Goal: Task Accomplishment & Management: Manage account settings

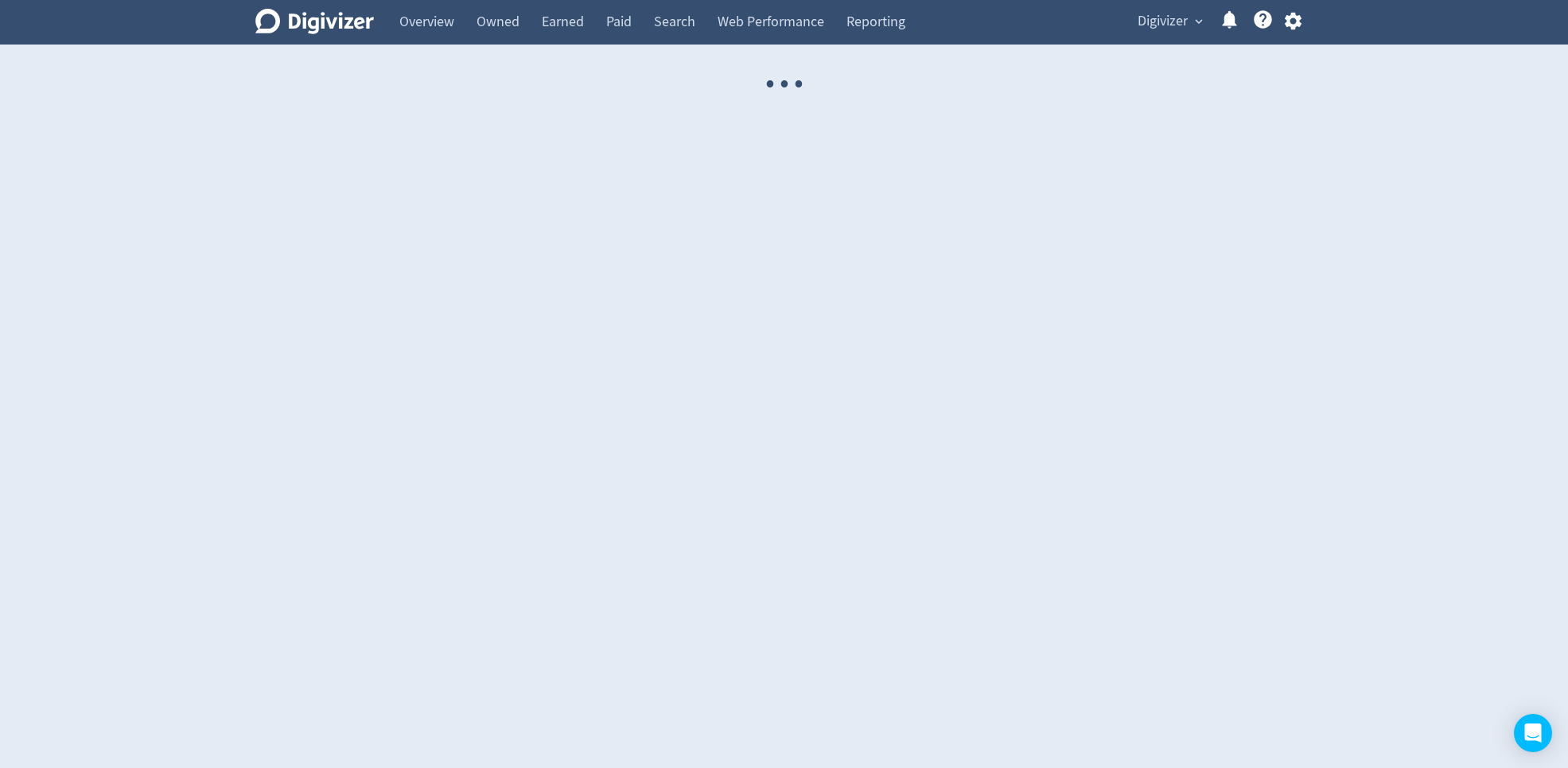
select select "USER"
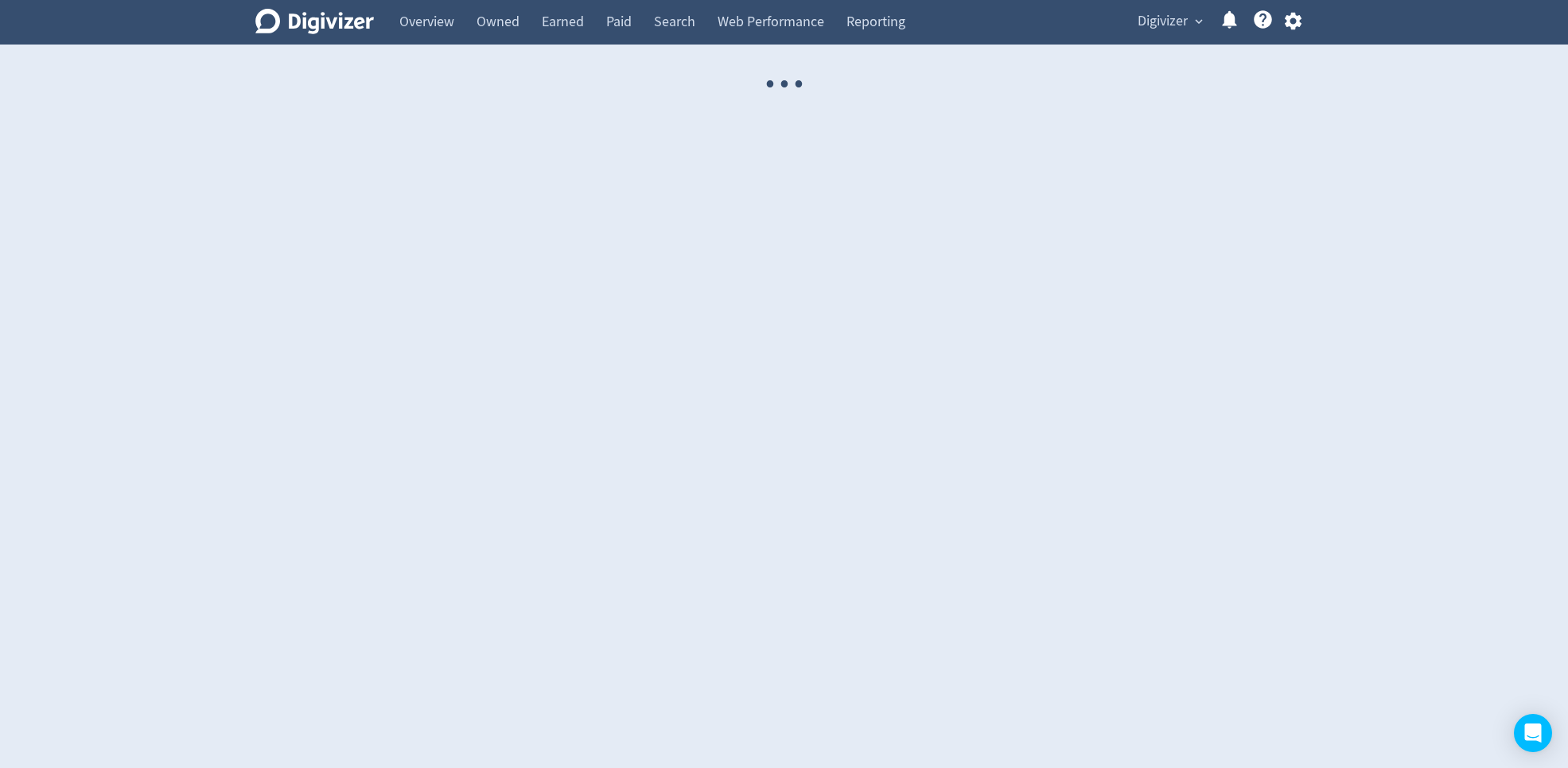
select select "USER"
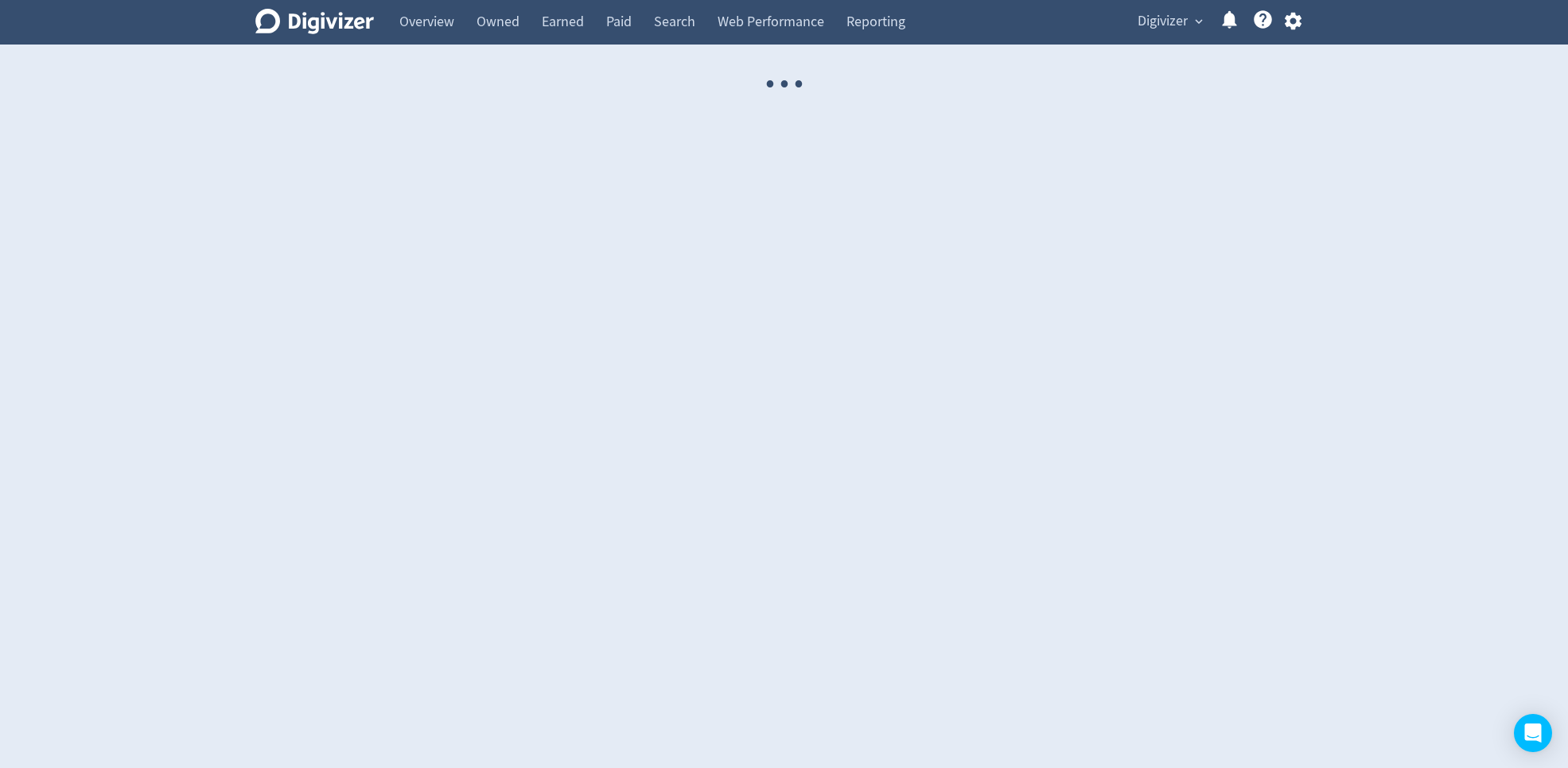
select select "USER"
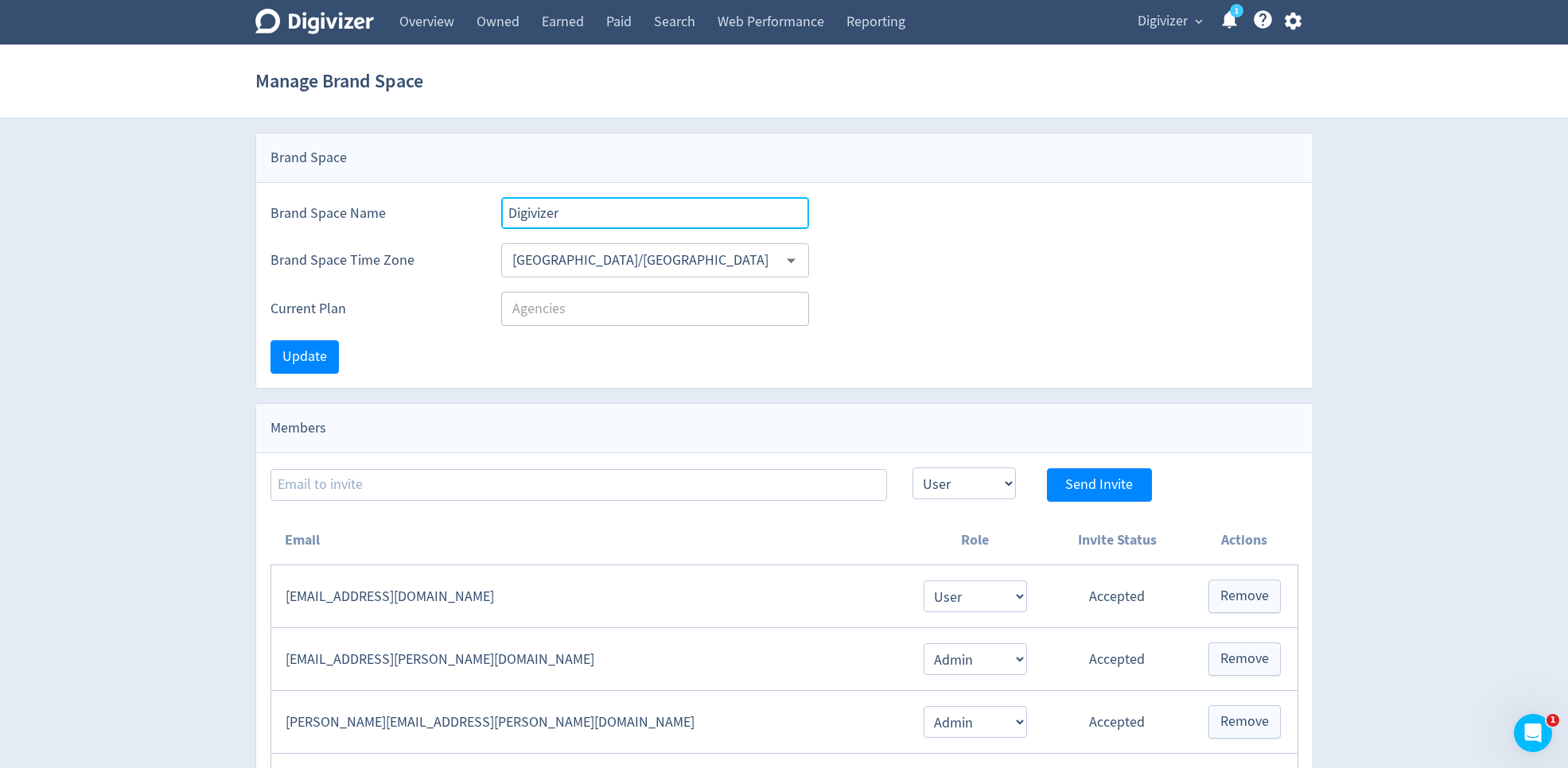
click at [594, 209] on input "Digivizer" at bounding box center [655, 213] width 309 height 32
click at [593, 209] on input "Digivizer" at bounding box center [655, 213] width 309 height 32
type input "Digivizer"
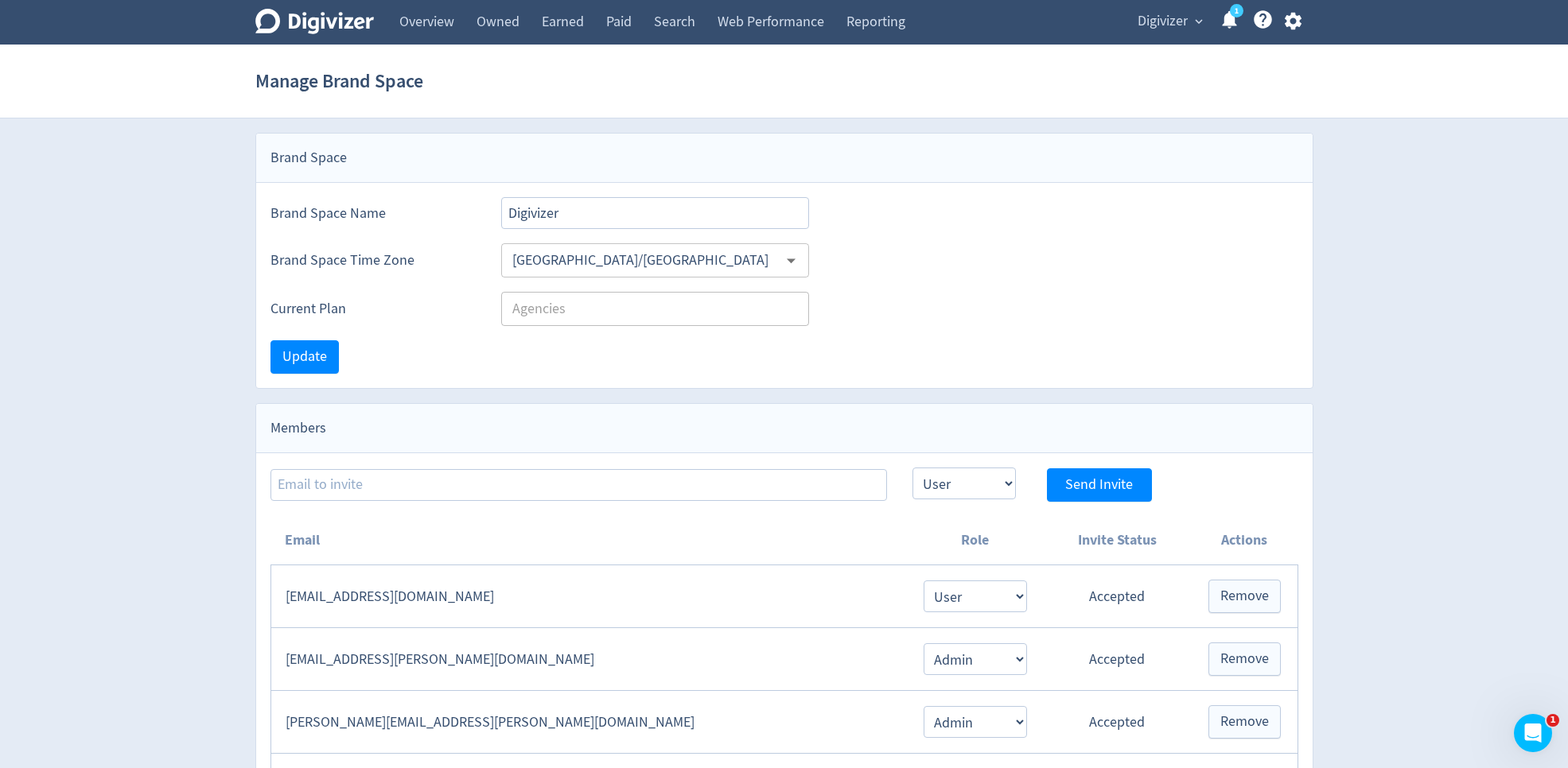
click at [673, 355] on div "Update" at bounding box center [784, 357] width 1057 height 62
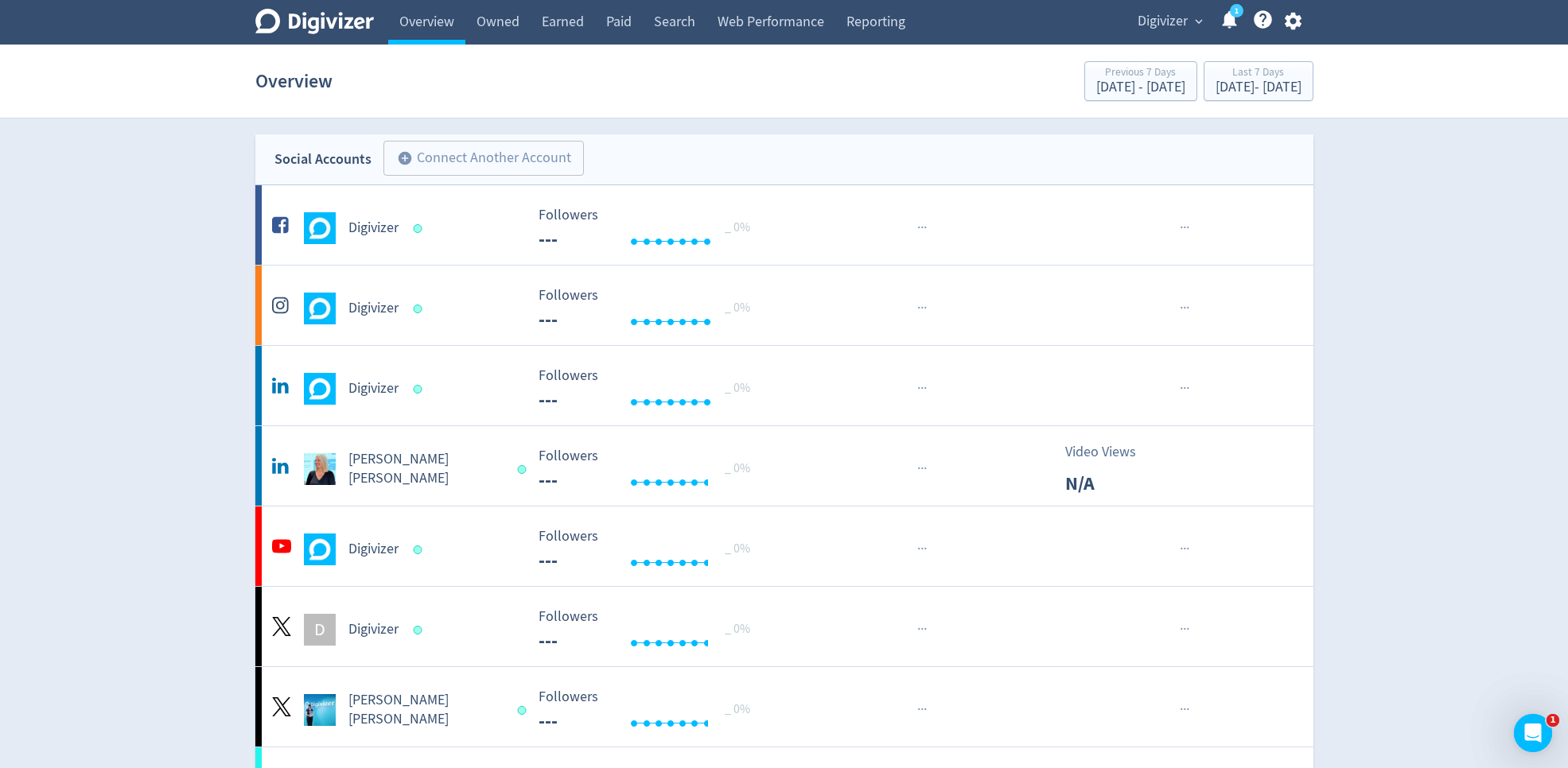
click at [1145, 18] on span "Digivizer" at bounding box center [1162, 21] width 50 height 26
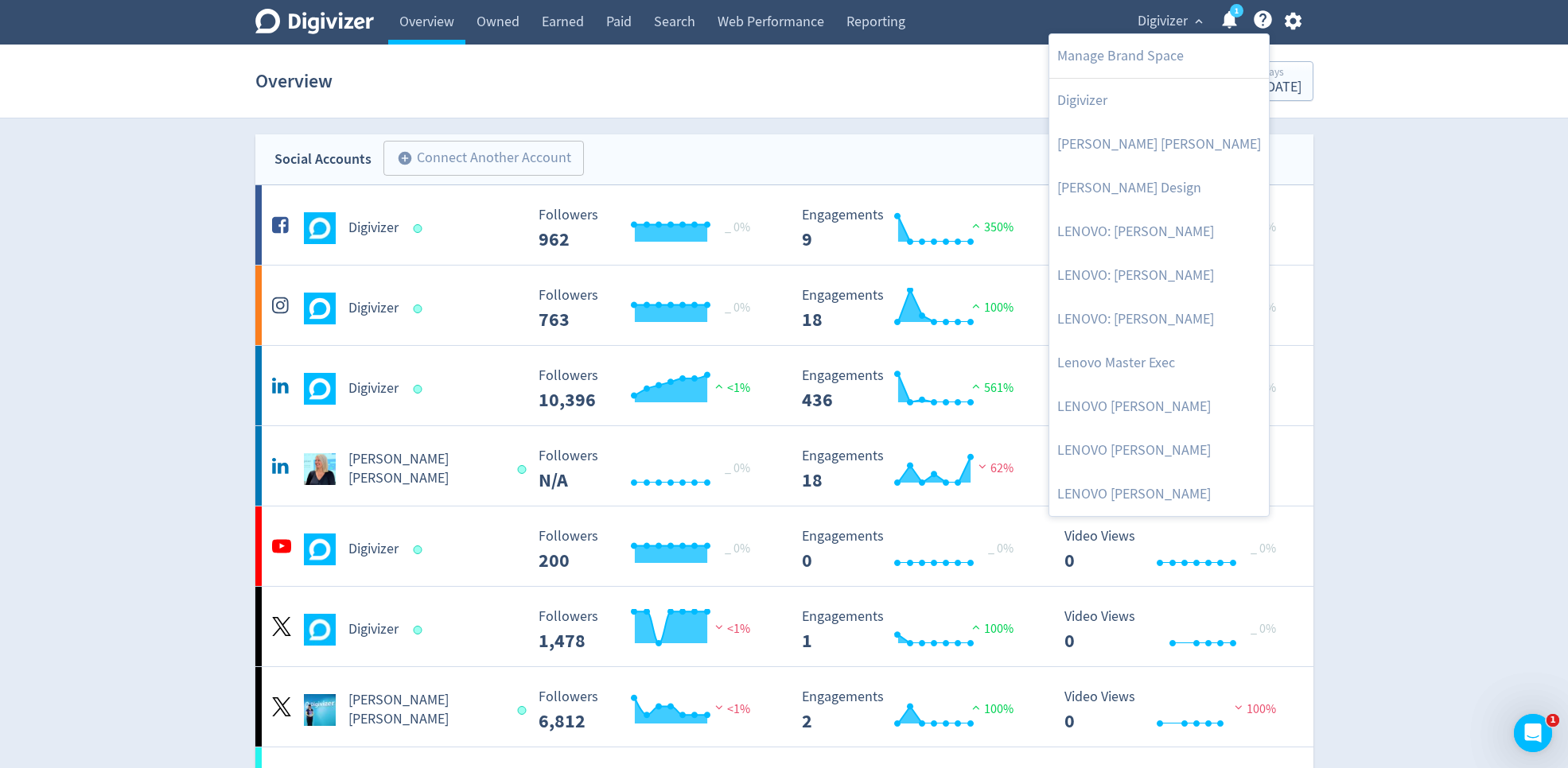
click at [778, 88] on div at bounding box center [784, 384] width 1568 height 768
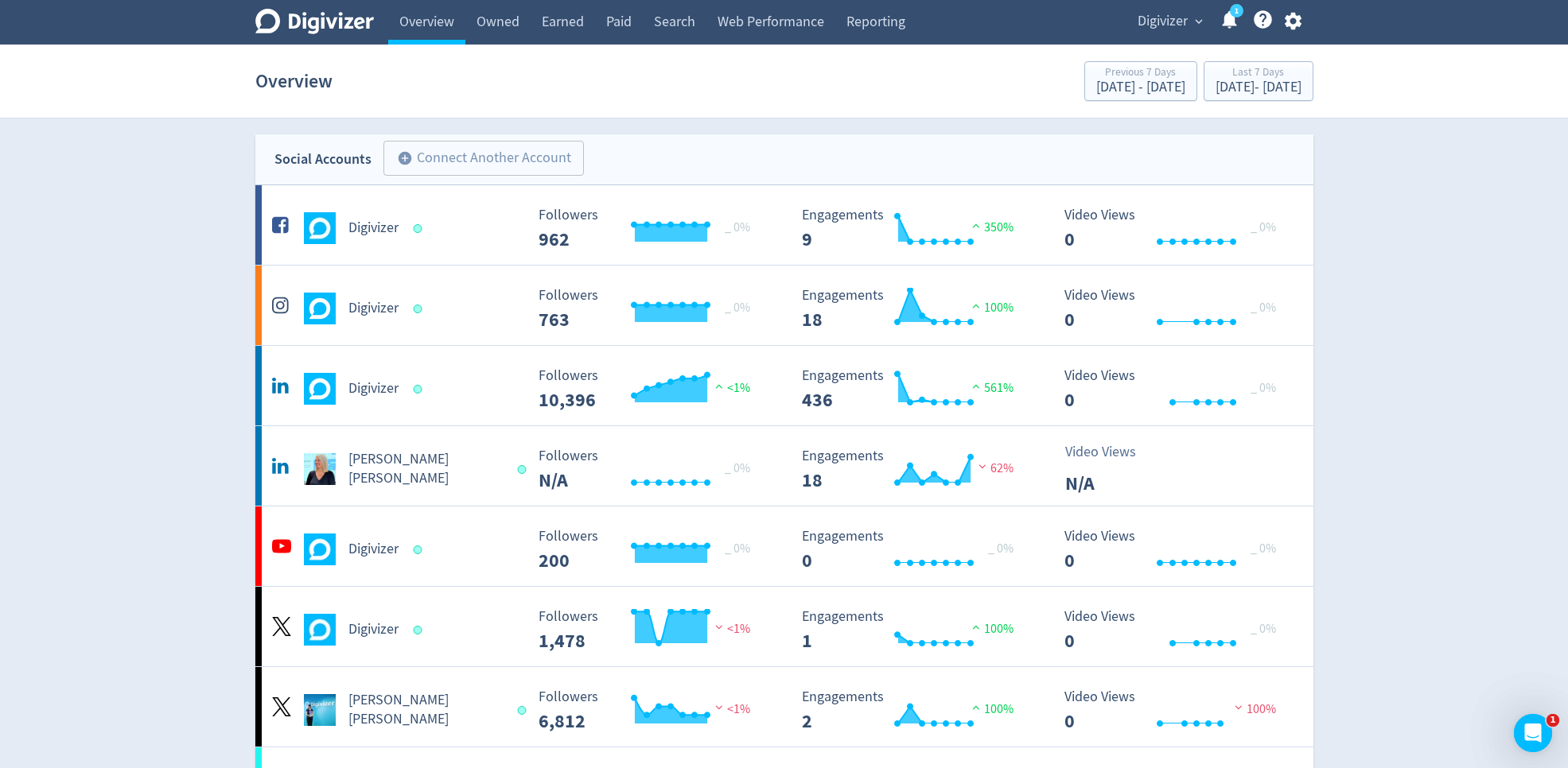
click at [1305, 19] on button "button" at bounding box center [1293, 21] width 40 height 21
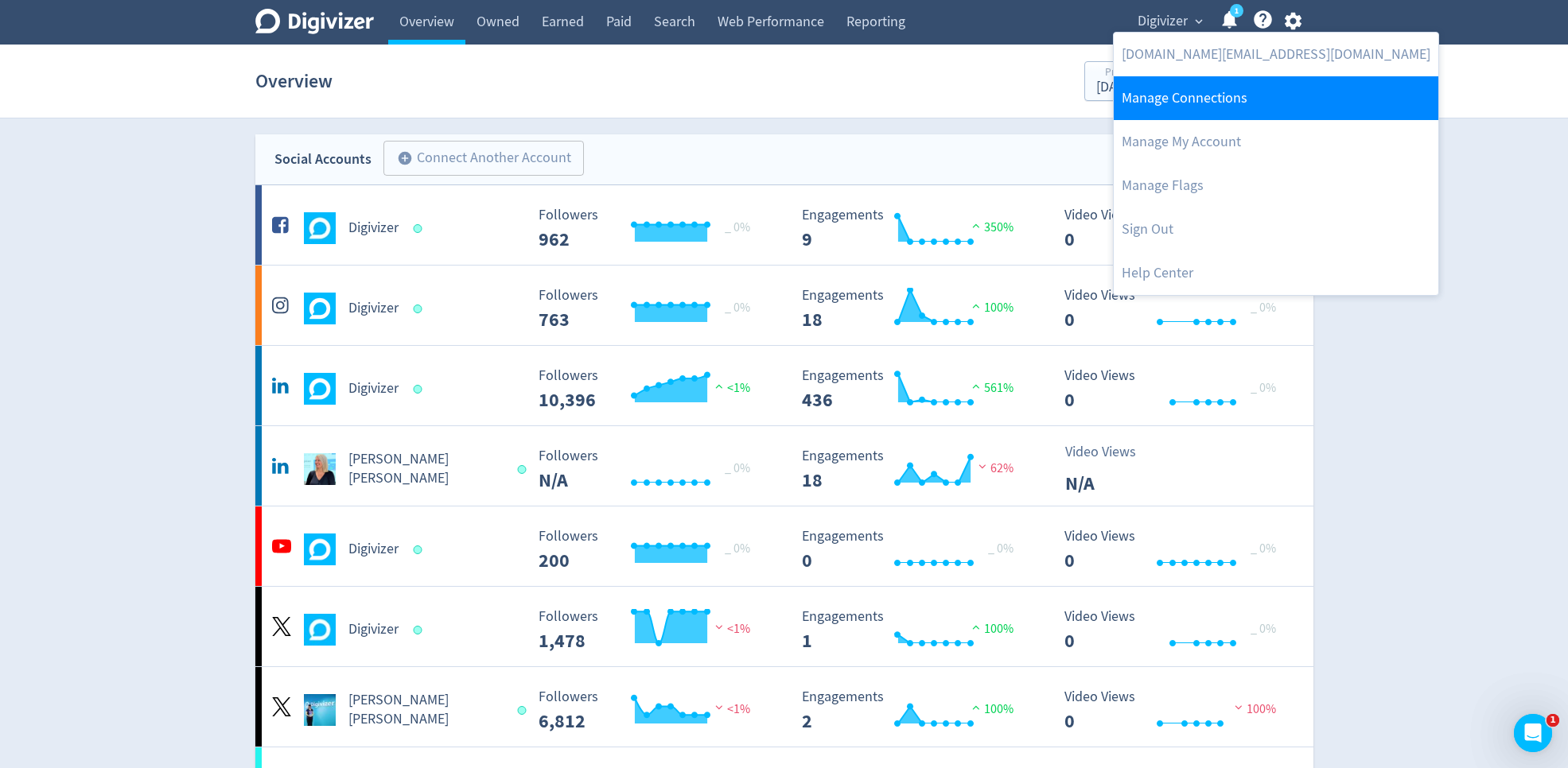
click at [1251, 98] on link "Manage Connections" at bounding box center [1275, 97] width 325 height 43
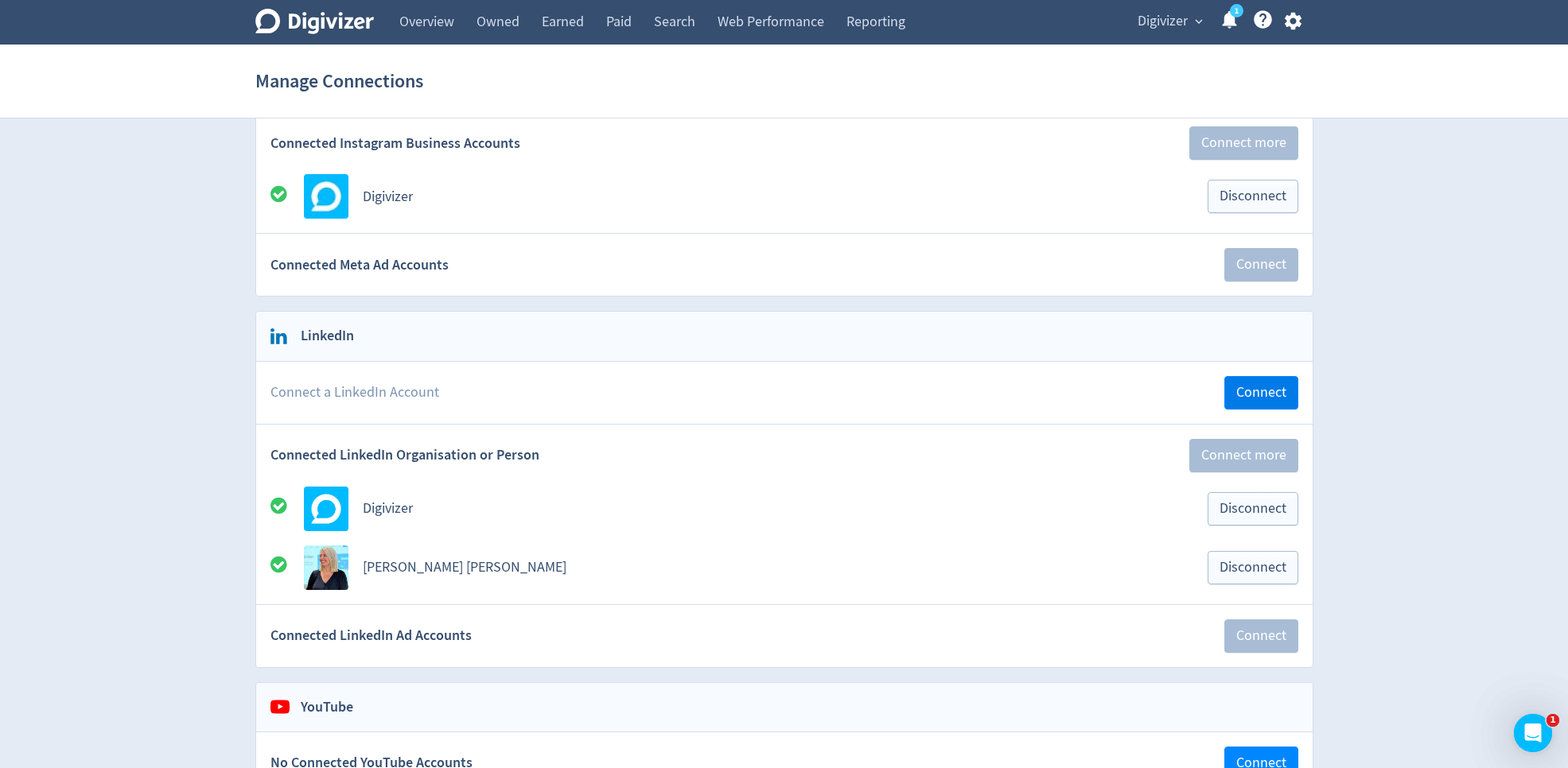
scroll to position [320, 0]
click at [1271, 387] on span "Connect" at bounding box center [1261, 392] width 50 height 14
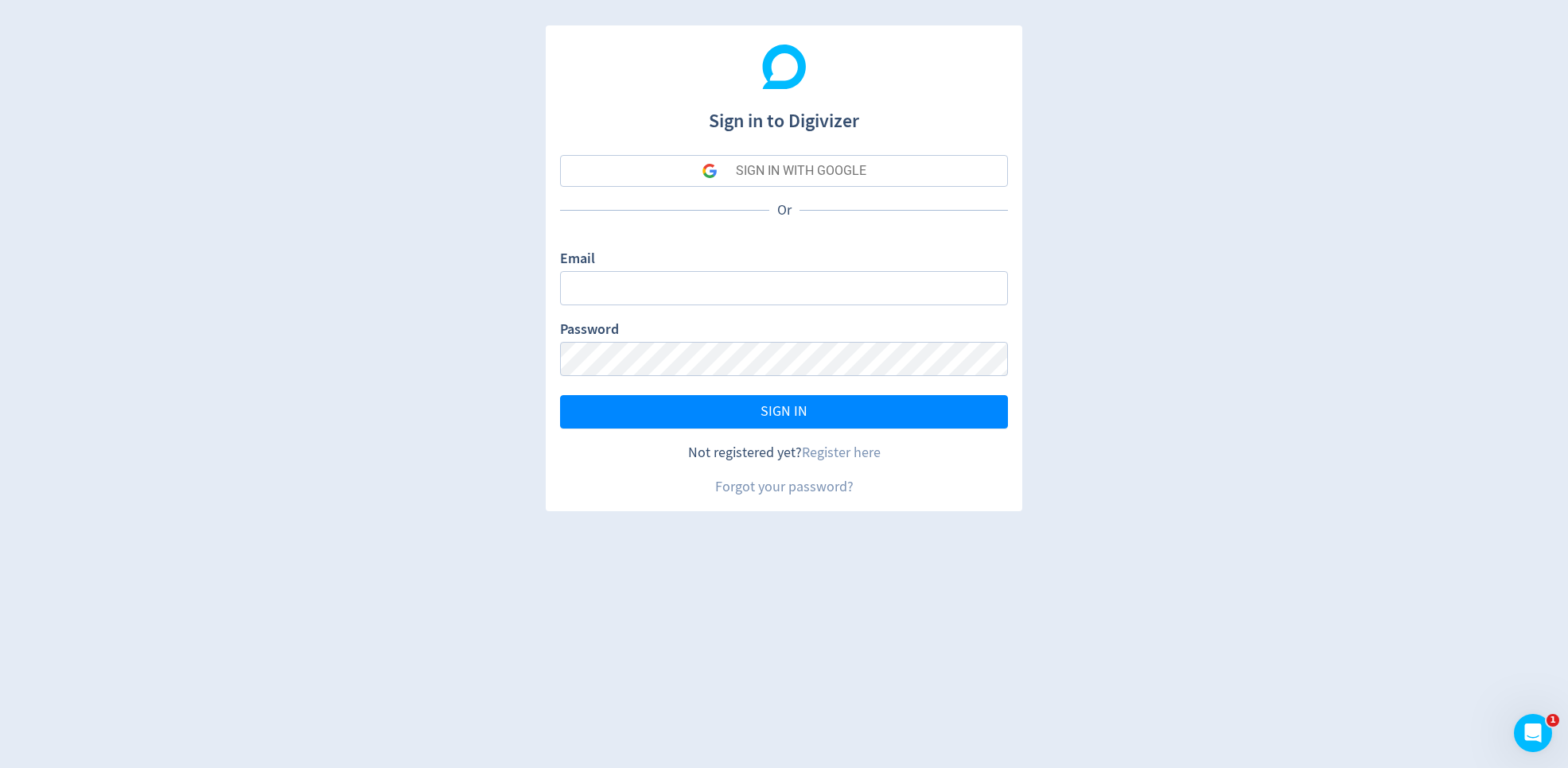
click at [983, 102] on h1 "Sign in to Digivizer" at bounding box center [784, 114] width 448 height 42
click at [941, 165] on button "SIGN IN WITH GOOGLE" at bounding box center [784, 171] width 448 height 32
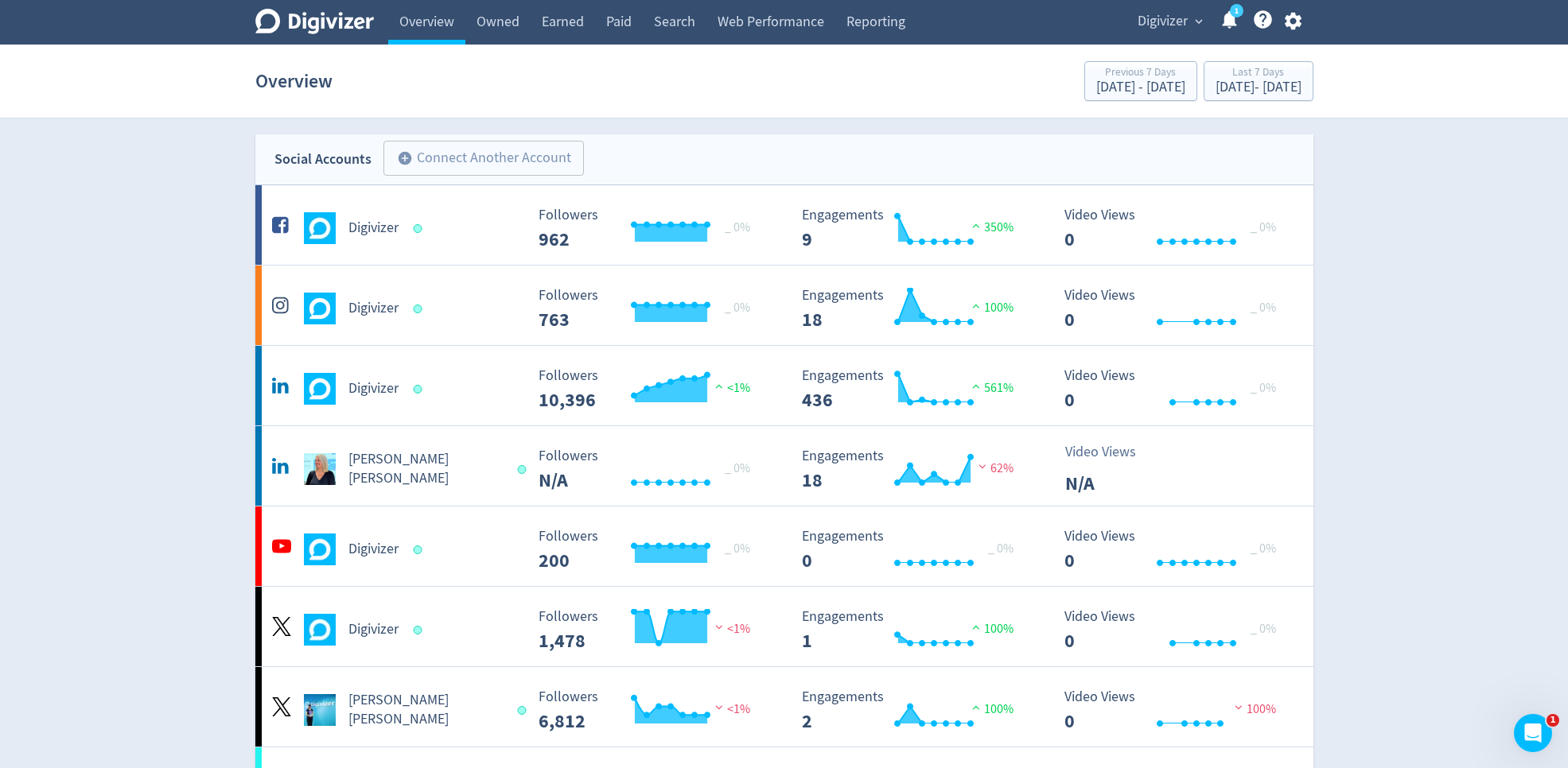
click at [1292, 19] on icon "button" at bounding box center [1293, 21] width 21 height 21
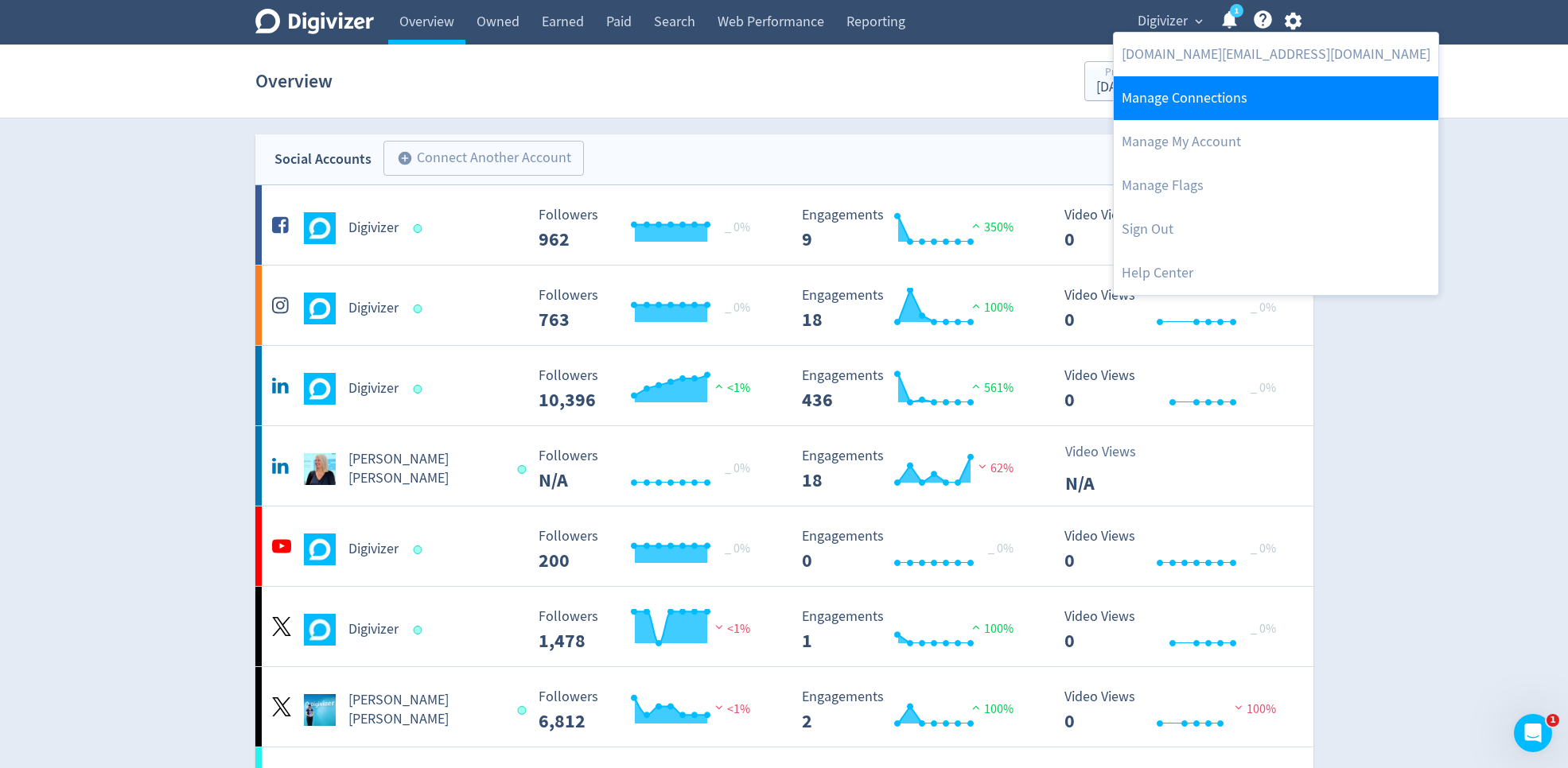
click at [1240, 96] on link "Manage Connections" at bounding box center [1275, 97] width 325 height 43
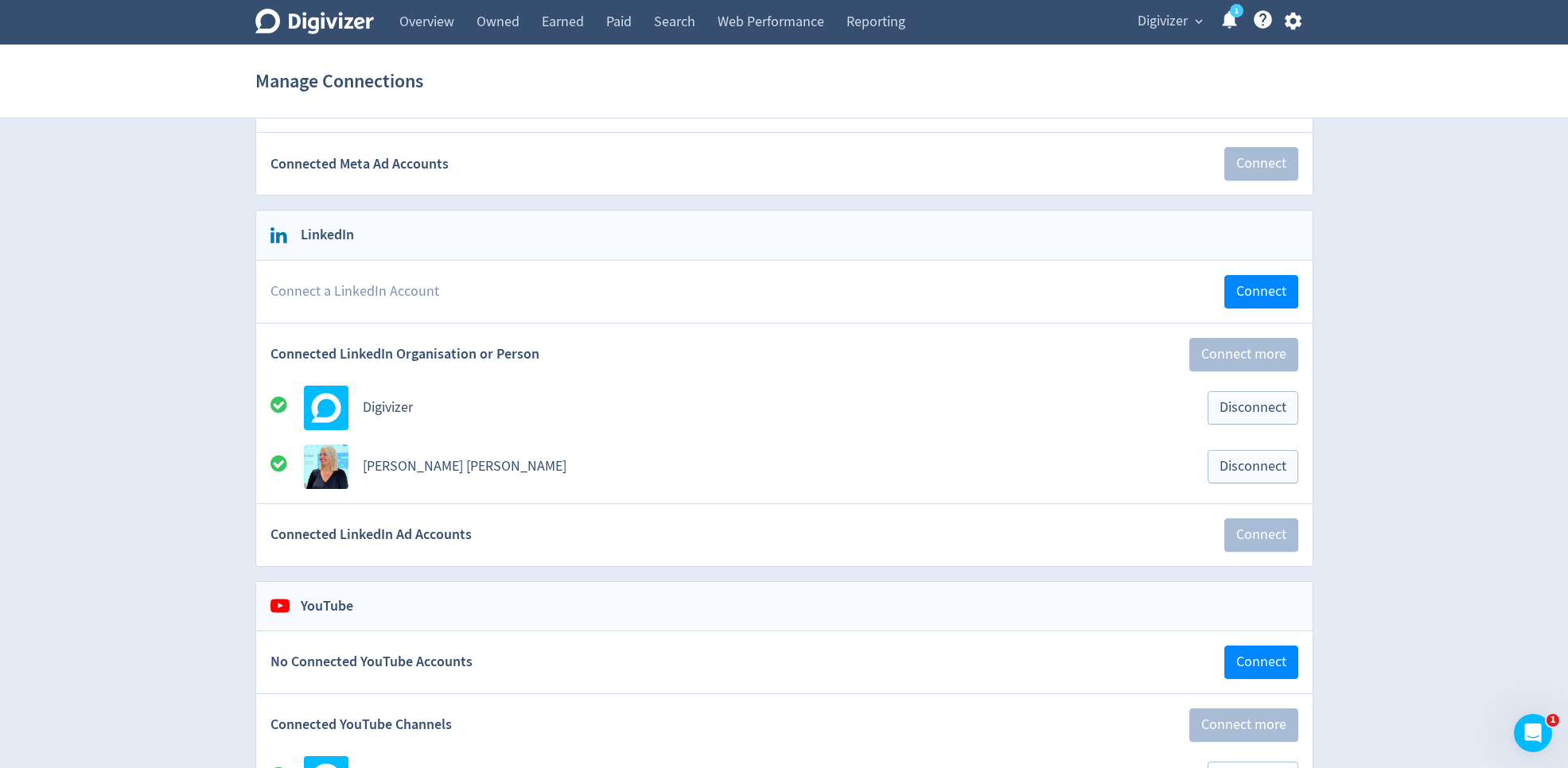
scroll to position [468, 0]
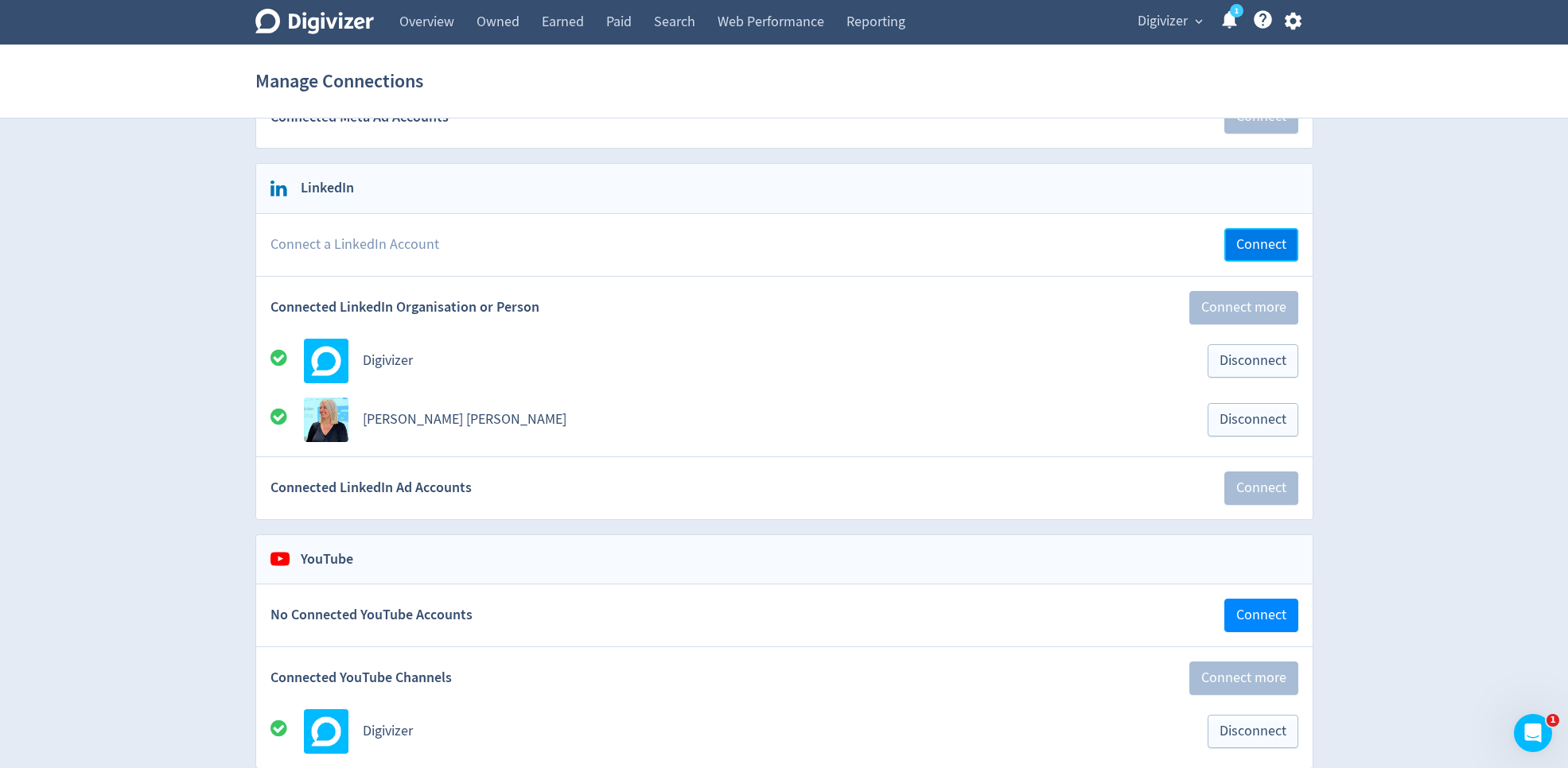
click at [1268, 240] on span "Connect" at bounding box center [1261, 245] width 50 height 14
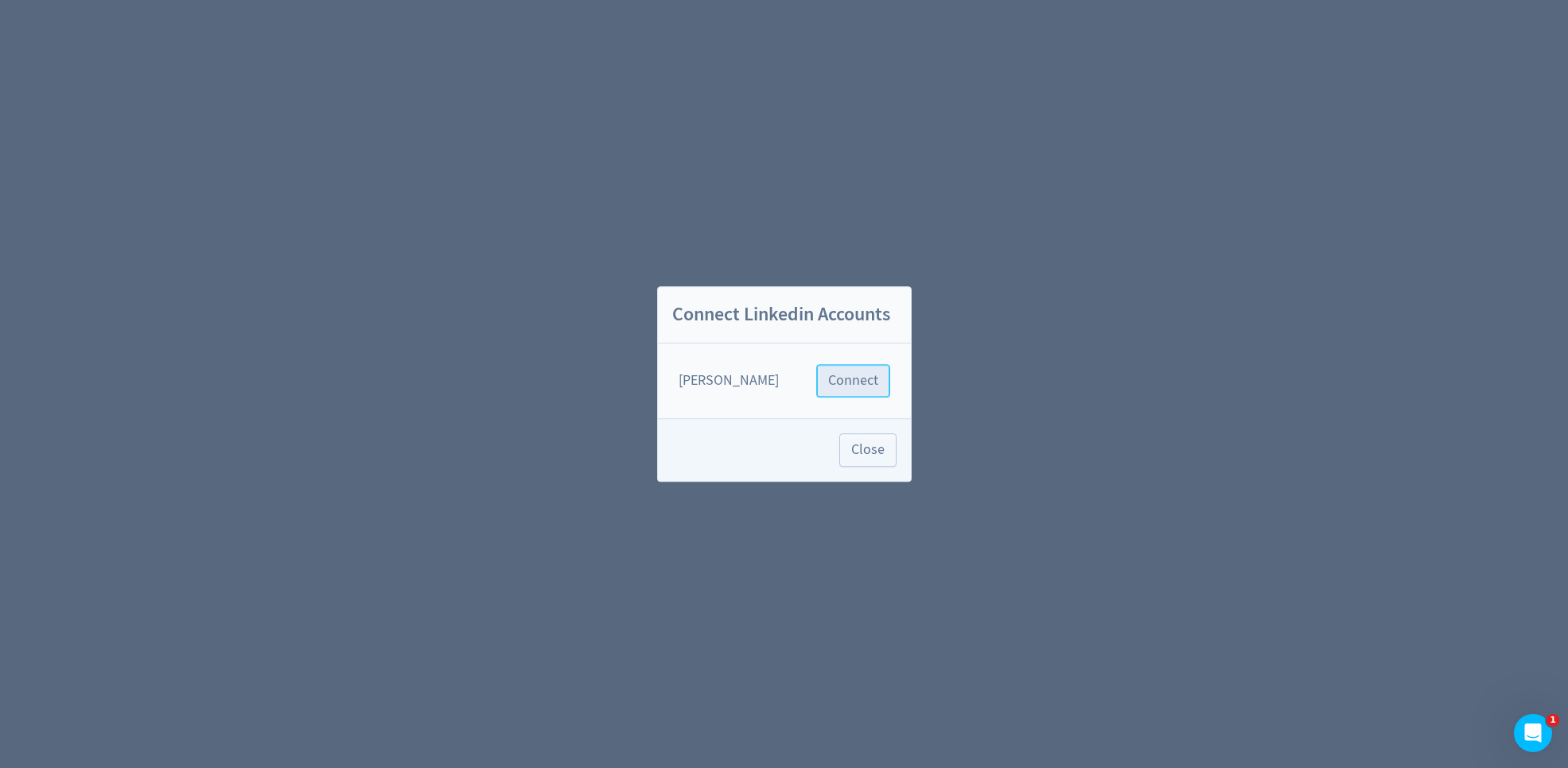
click at [855, 388] on span "Connect" at bounding box center [853, 380] width 50 height 14
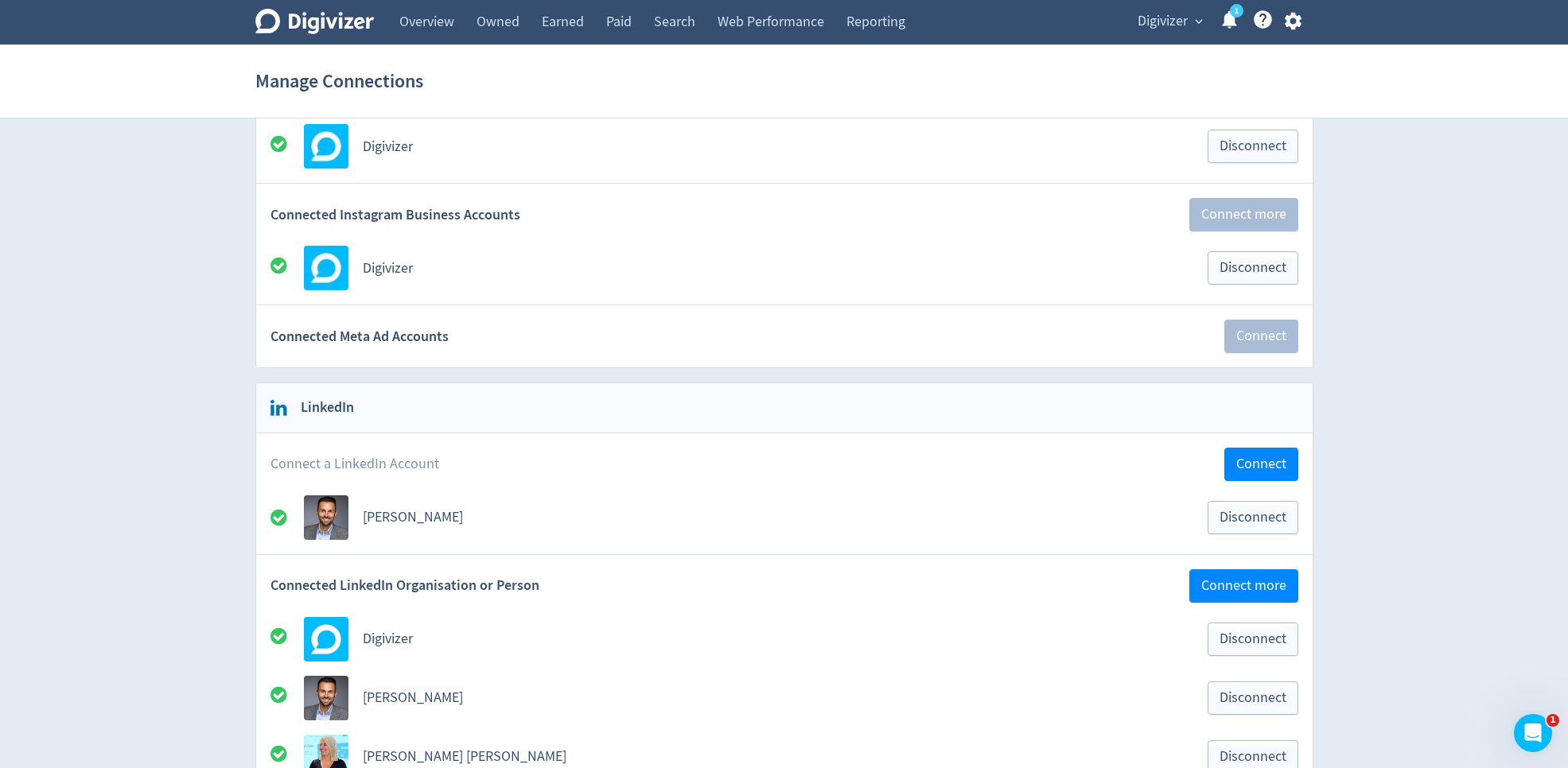
scroll to position [303, 0]
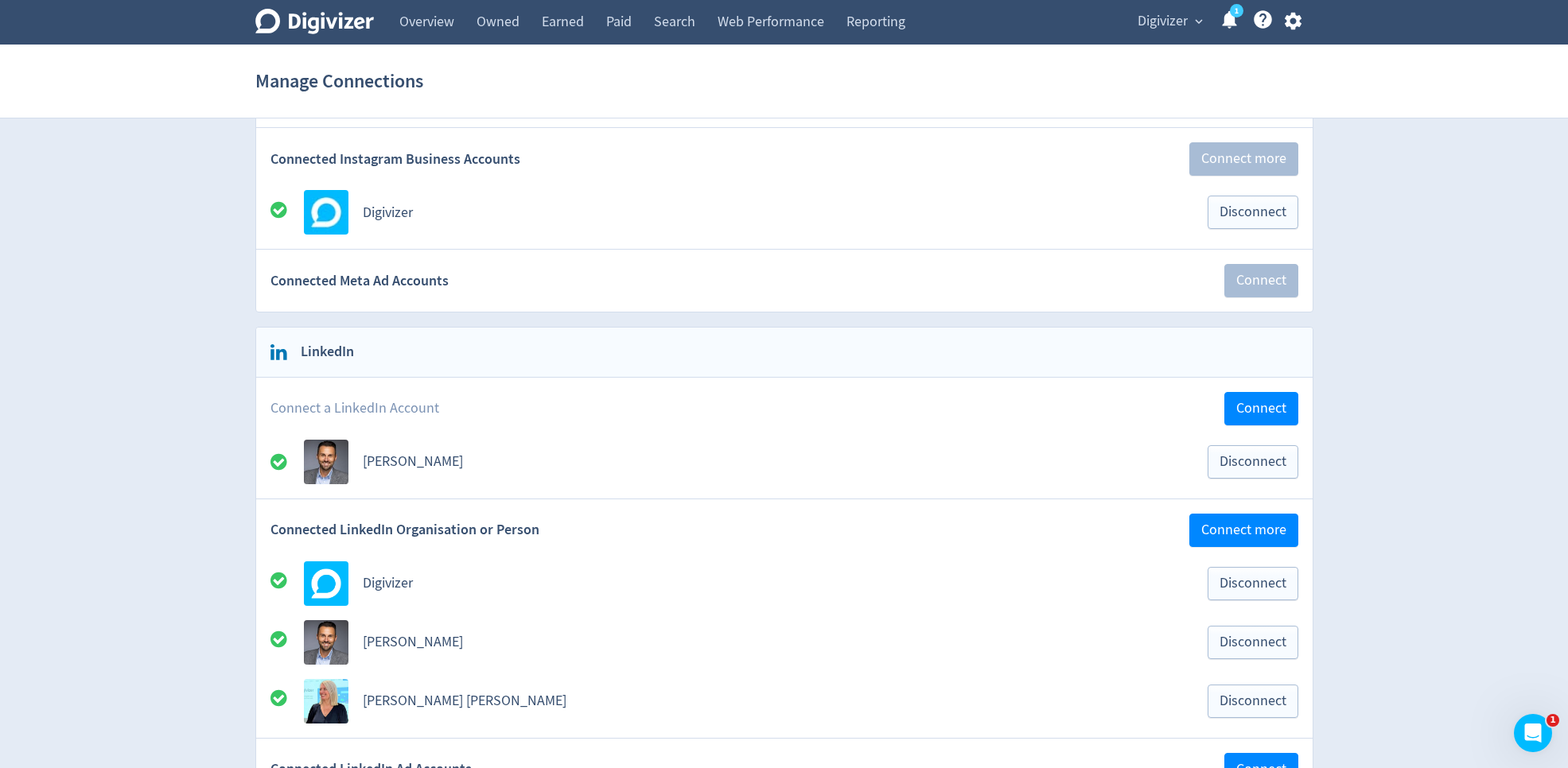
click at [1203, 24] on span "expand_more" at bounding box center [1199, 21] width 14 height 14
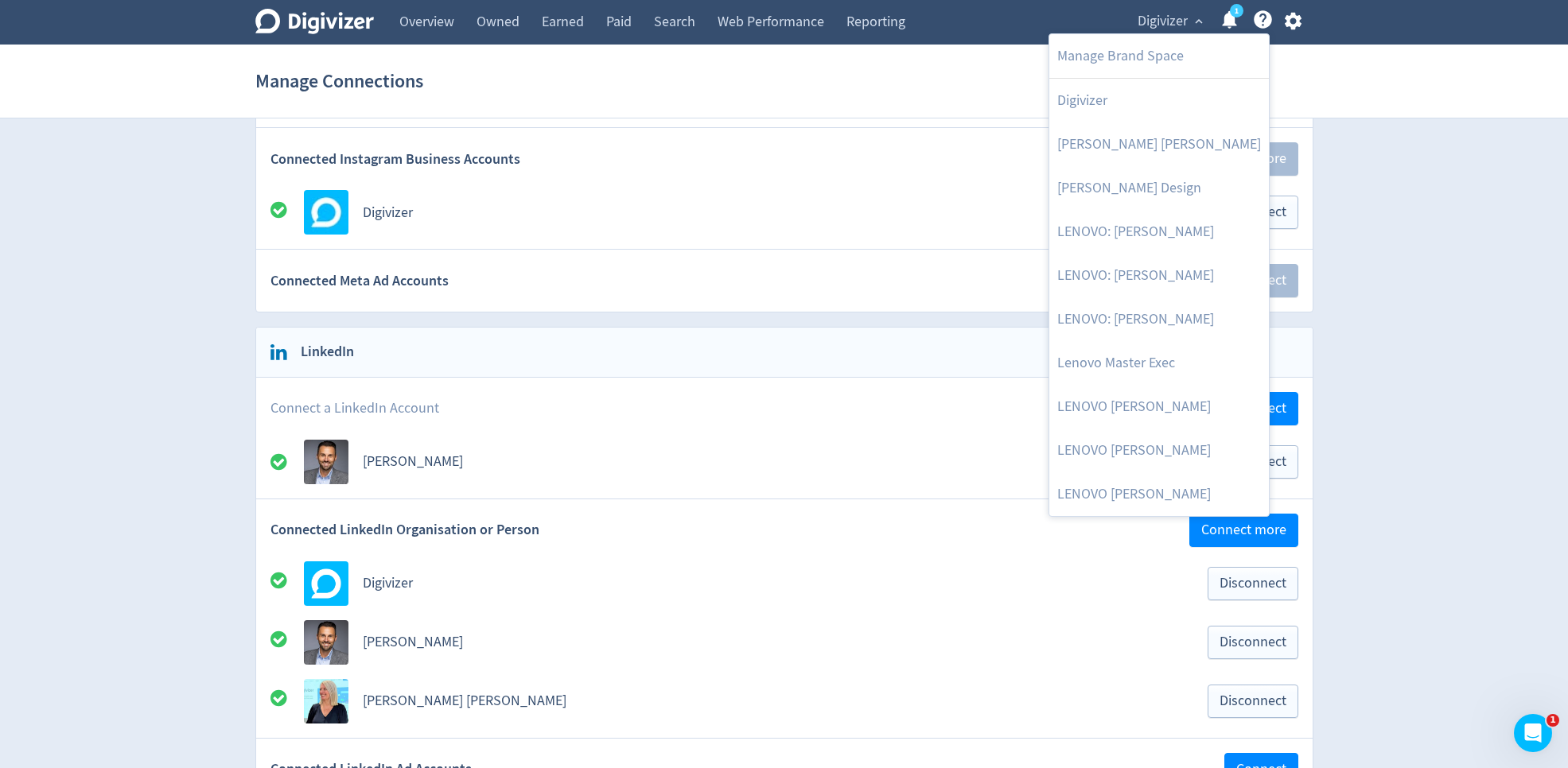
click at [1444, 188] on div at bounding box center [784, 384] width 1568 height 768
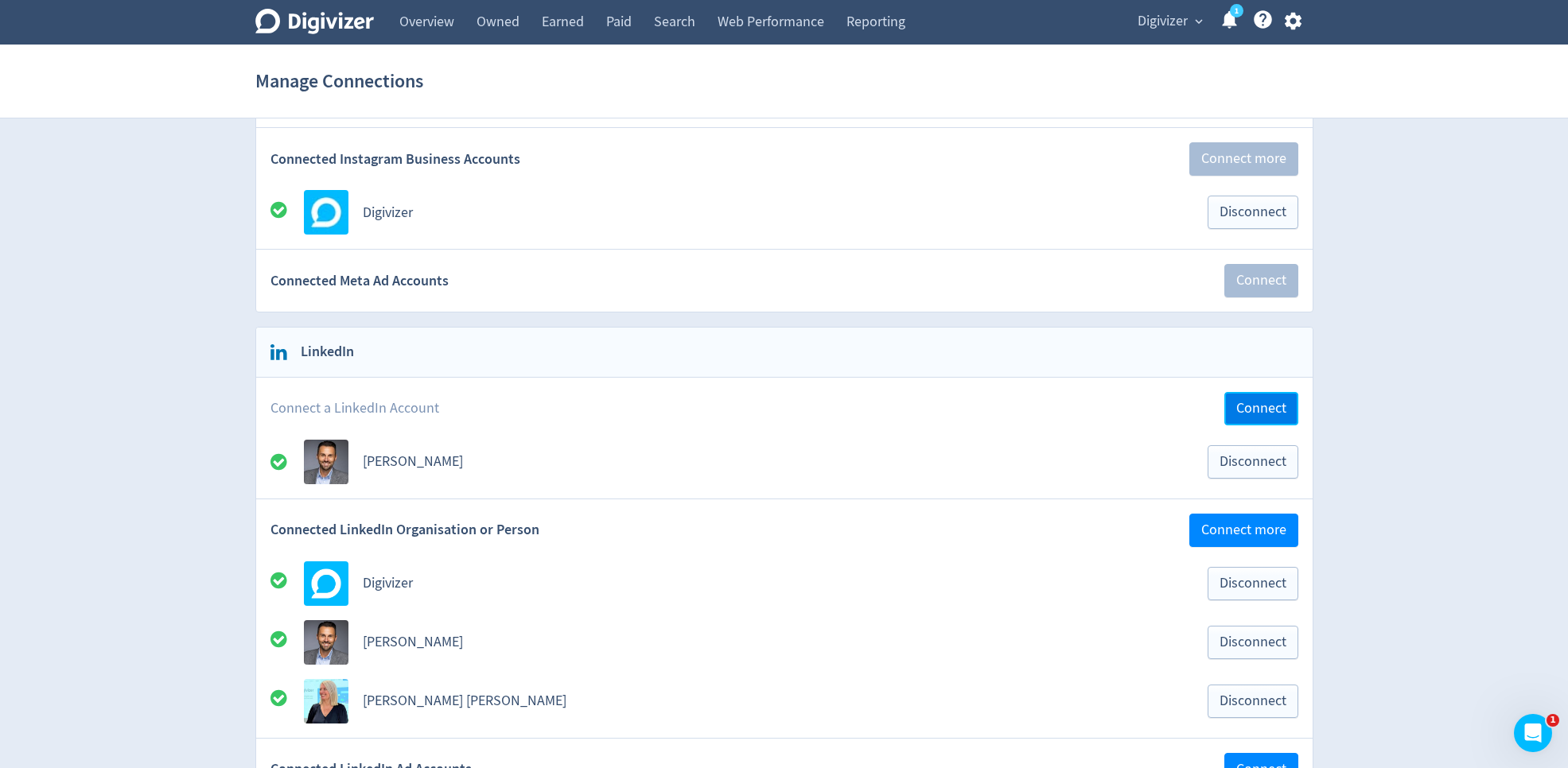
click at [1270, 402] on span "Connect" at bounding box center [1261, 409] width 50 height 14
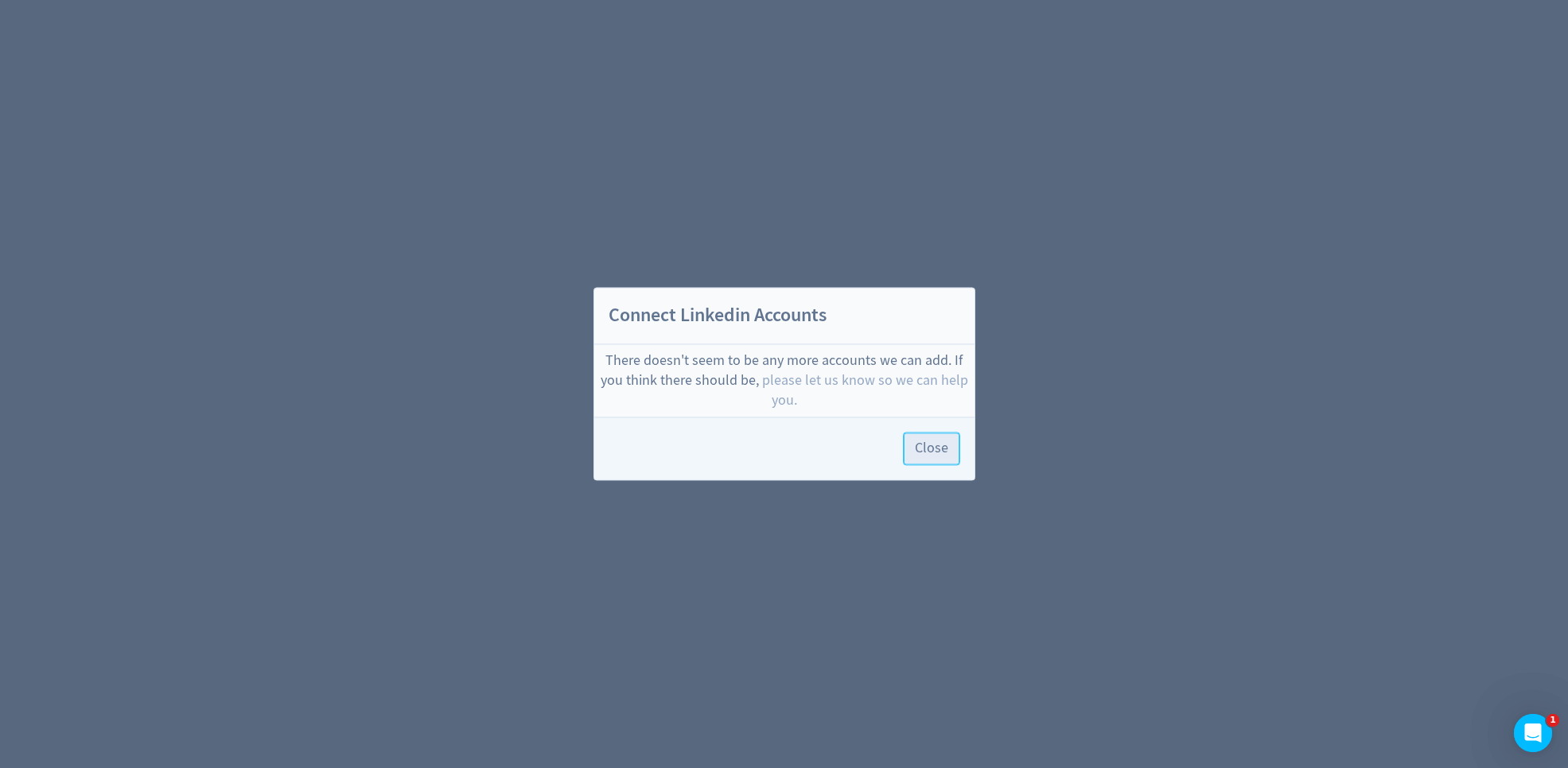
click at [938, 449] on span "Close" at bounding box center [932, 449] width 34 height 14
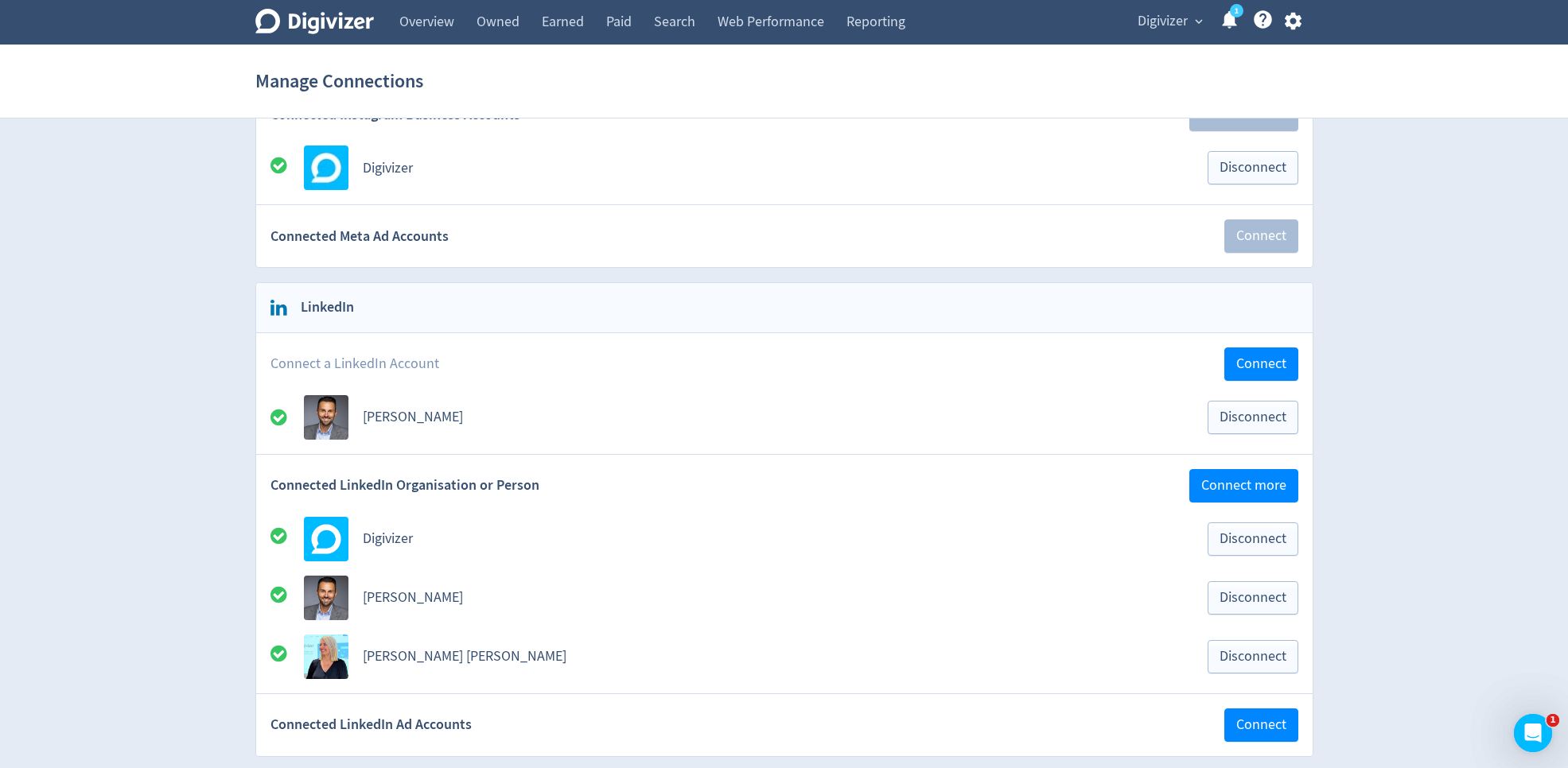
scroll to position [349, 0]
click at [410, 34] on link "Overview" at bounding box center [427, 22] width 77 height 44
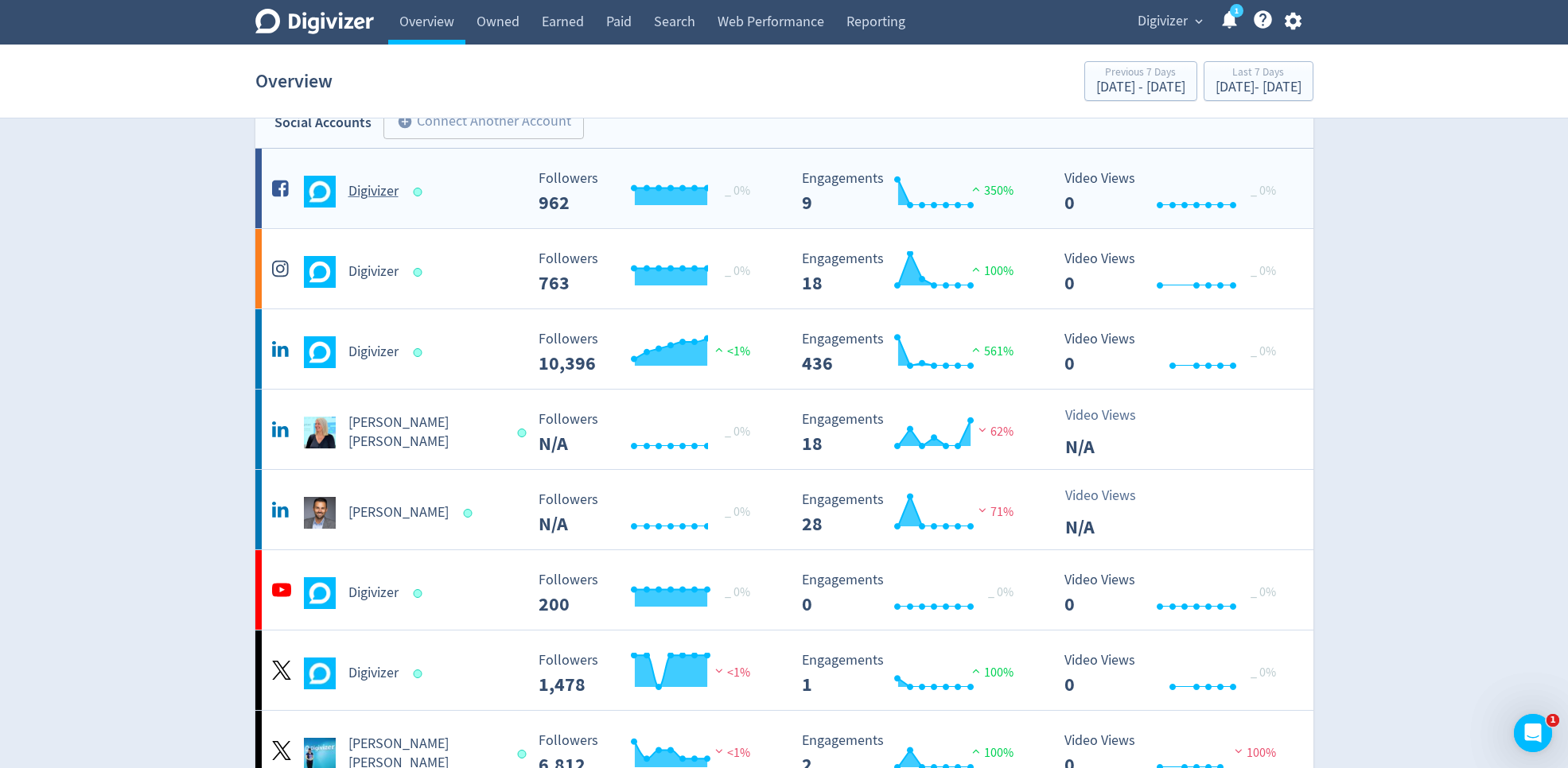
scroll to position [34, 0]
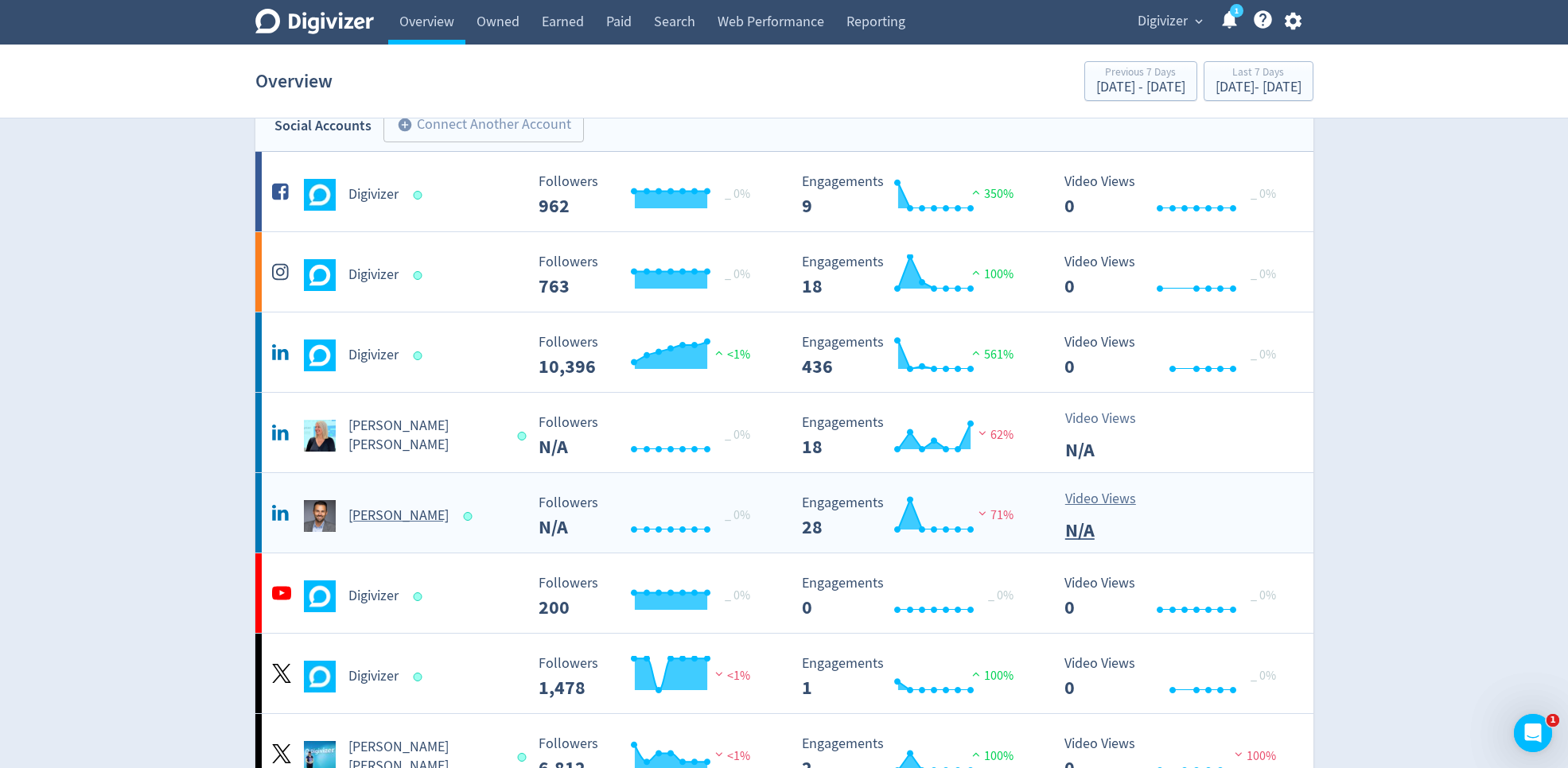
click at [401, 502] on div "[PERSON_NAME]" at bounding box center [396, 516] width 257 height 32
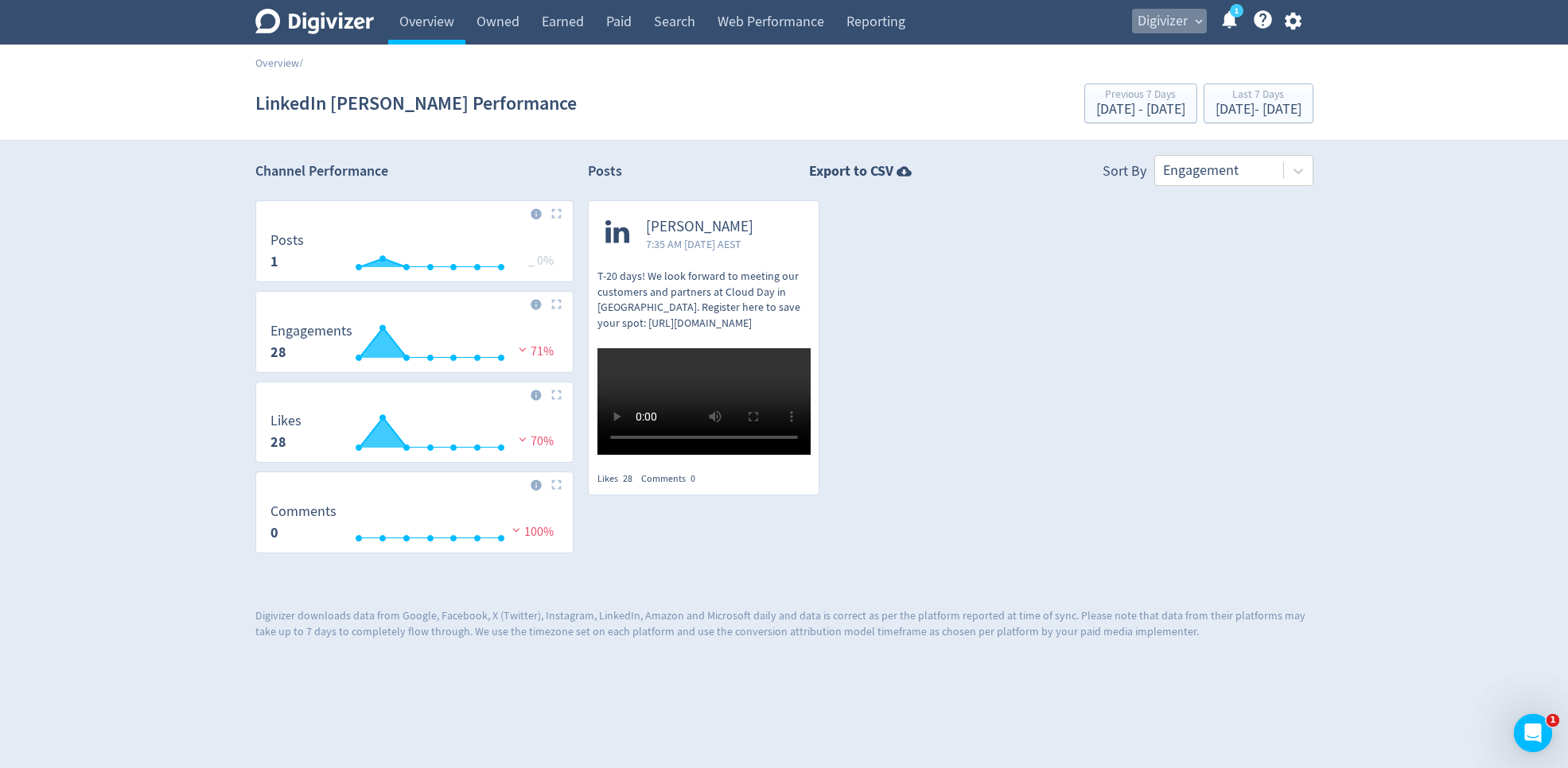
click at [1172, 28] on span "Digivizer" at bounding box center [1162, 21] width 50 height 26
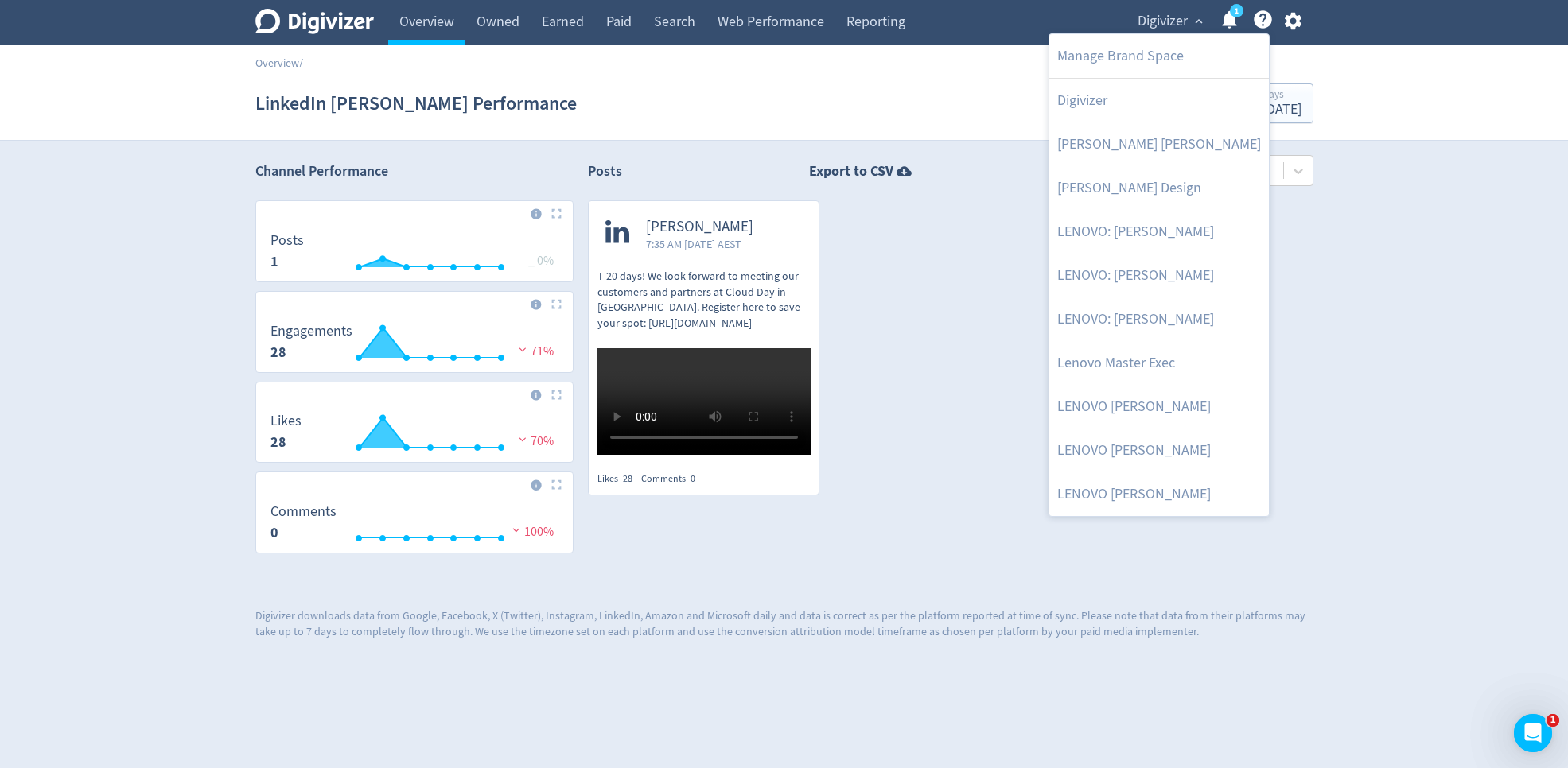
click at [872, 180] on div at bounding box center [784, 384] width 1568 height 768
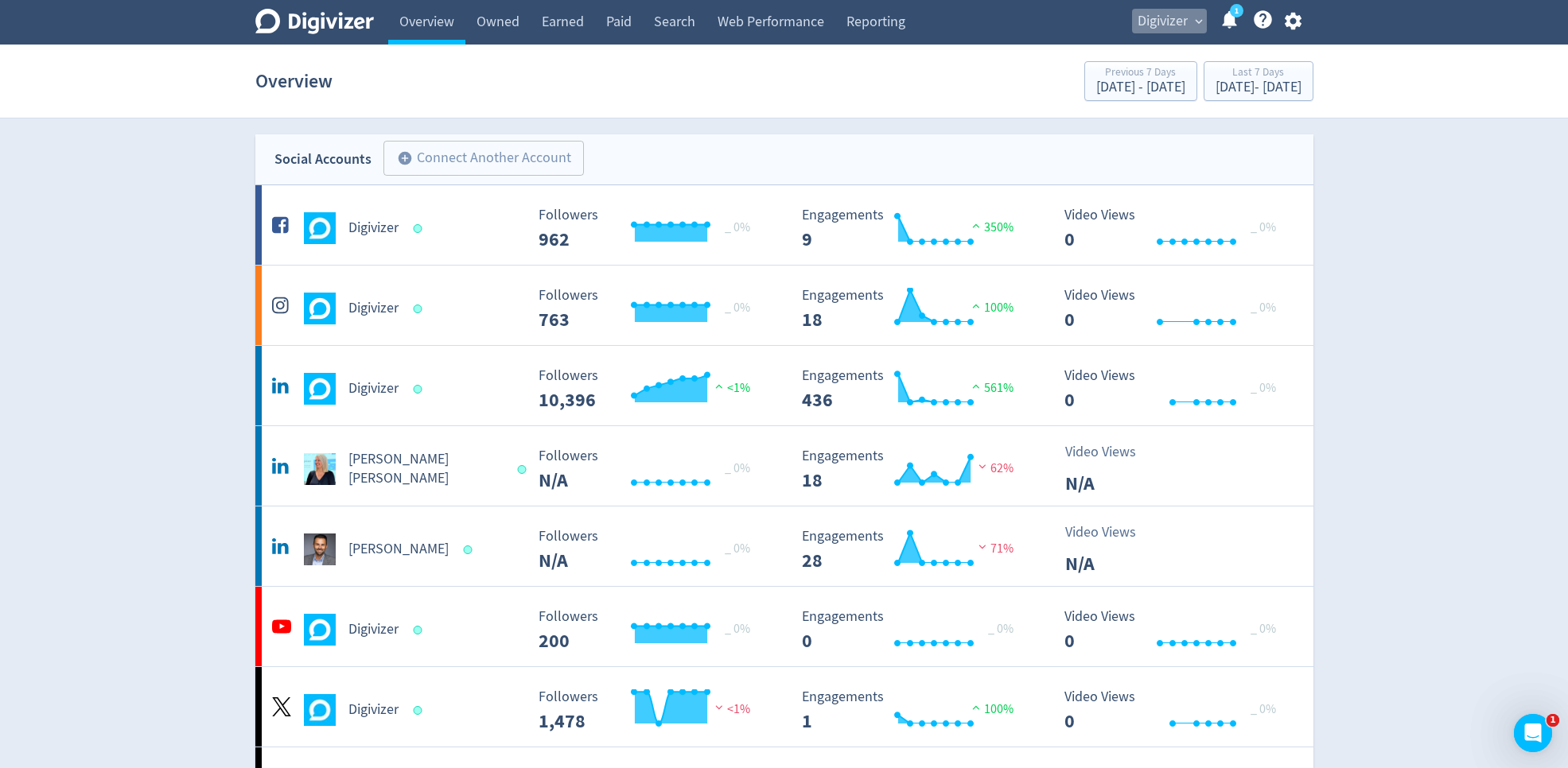
click at [1181, 33] on span "Digivizer" at bounding box center [1162, 21] width 50 height 26
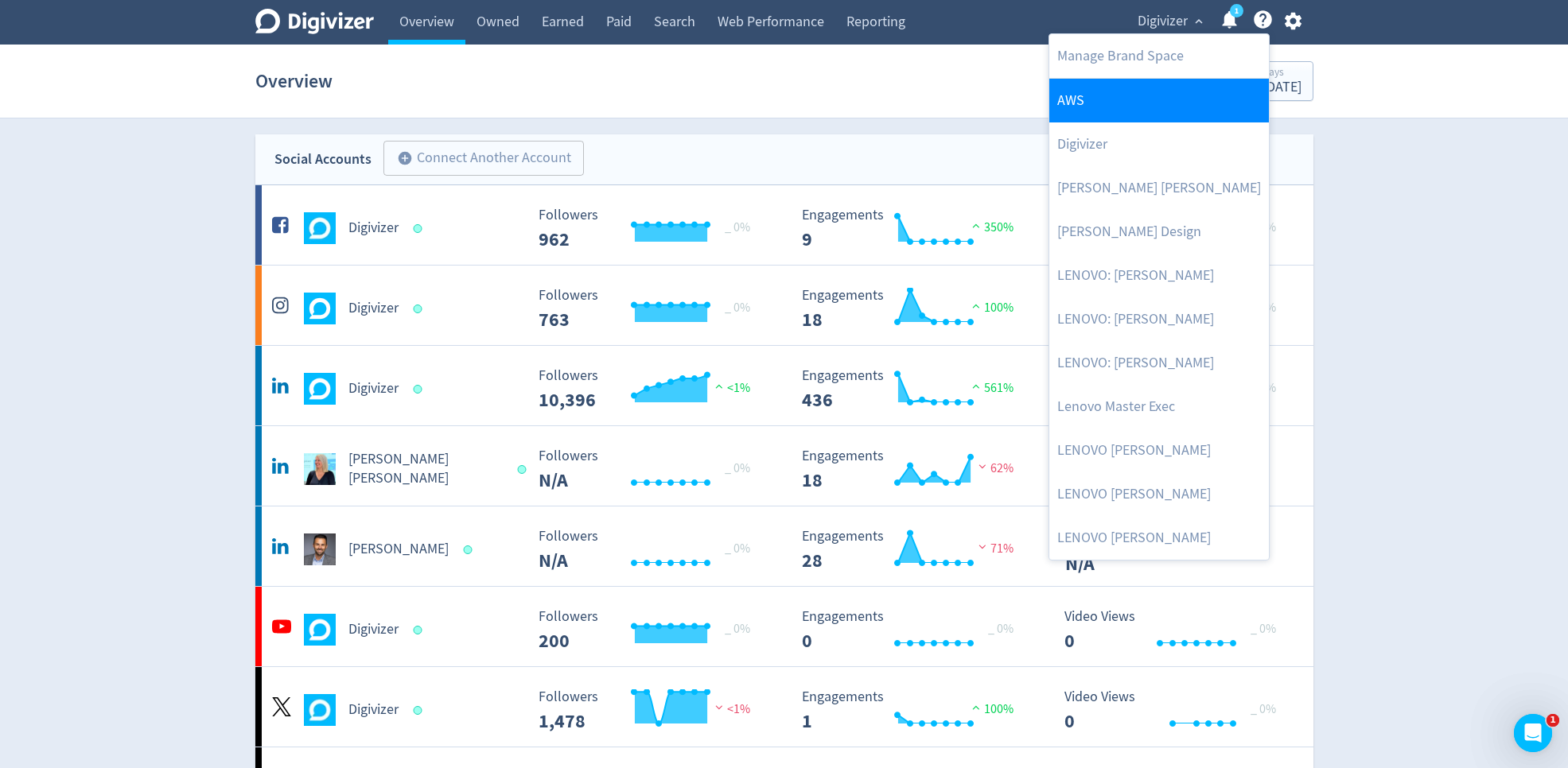
click at [1150, 100] on link "AWS" at bounding box center [1159, 100] width 219 height 43
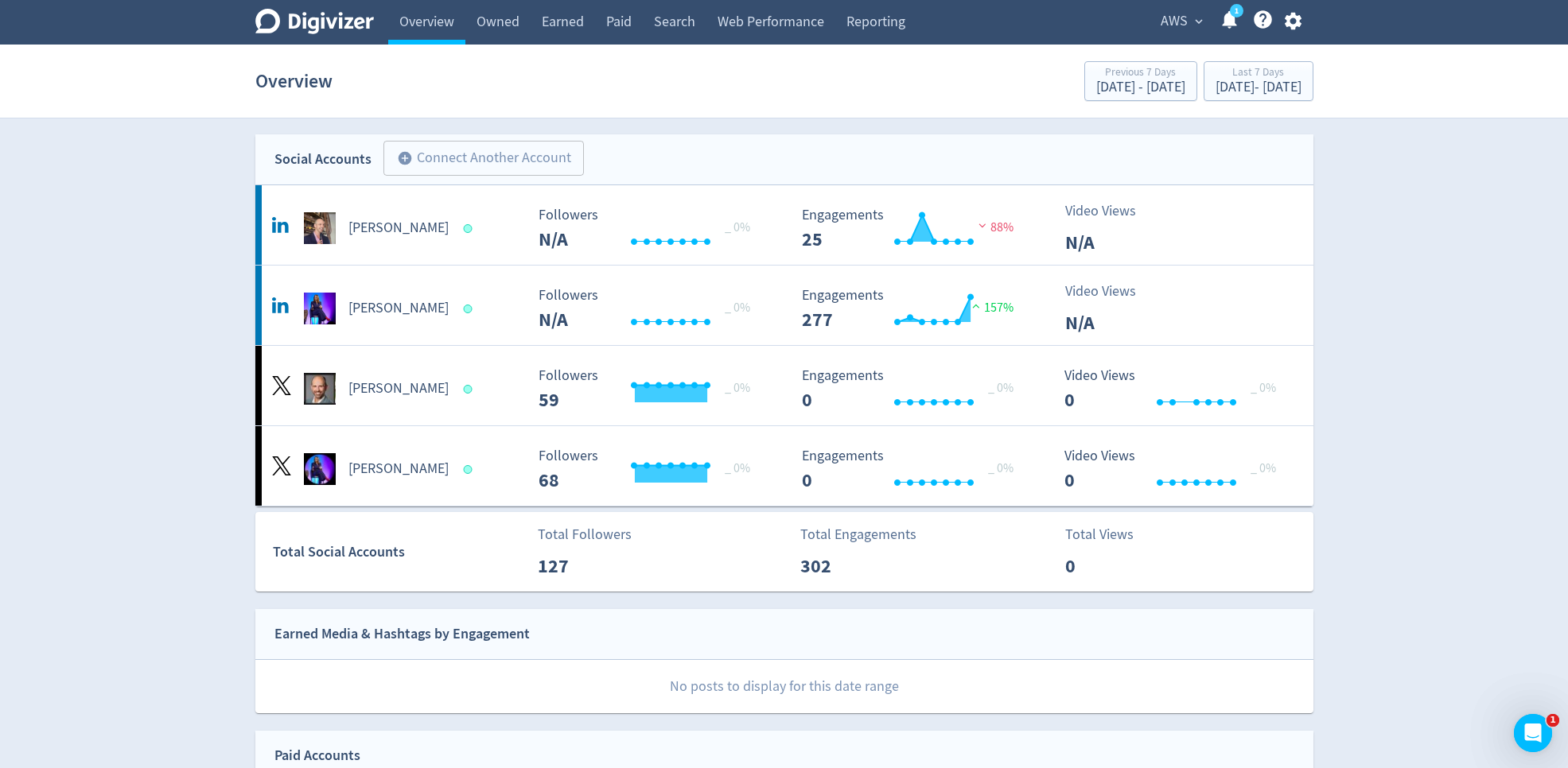
click at [1297, 12] on icon "button" at bounding box center [1293, 21] width 21 height 21
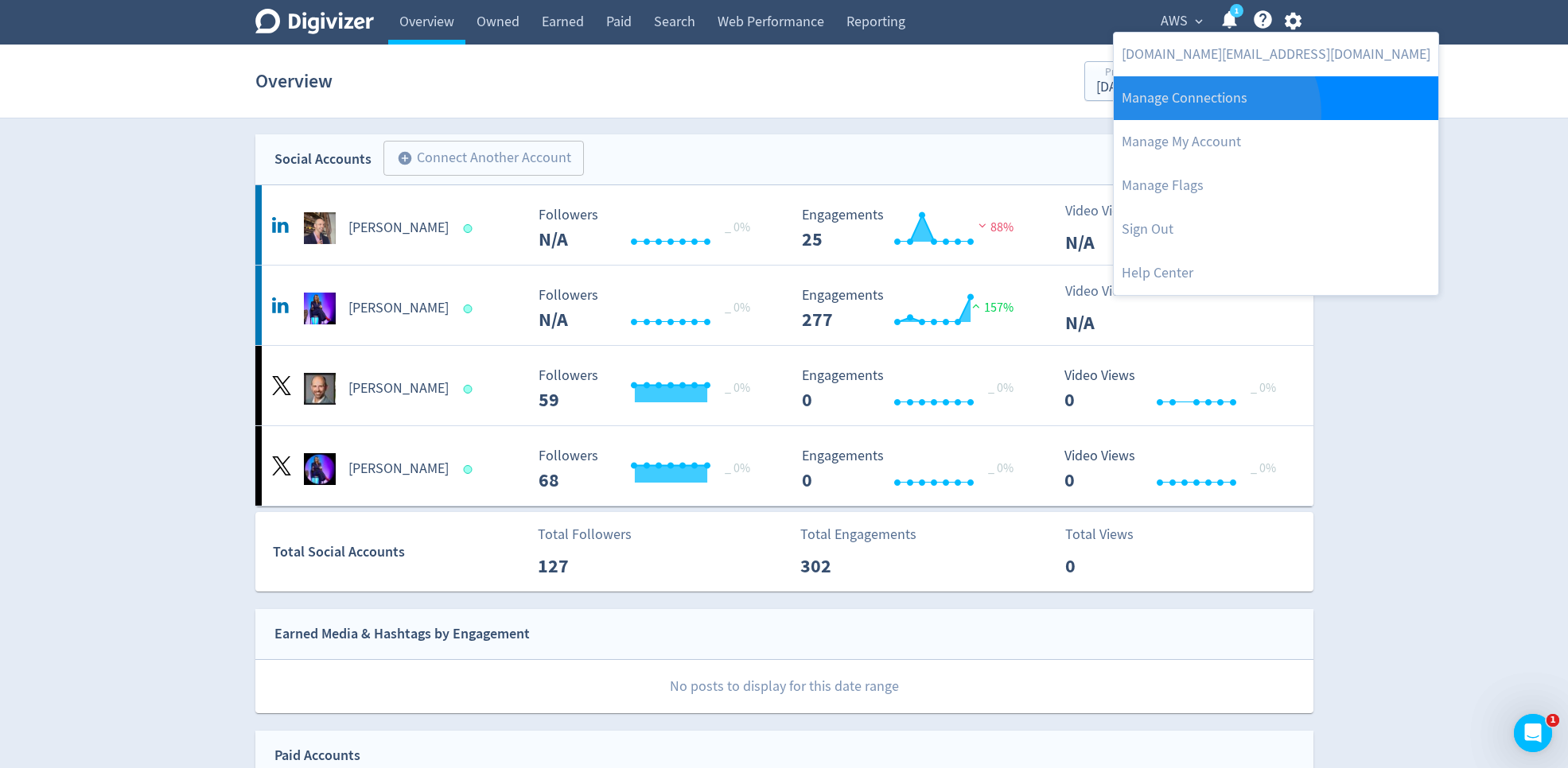
click at [1214, 113] on link "Manage Connections" at bounding box center [1275, 97] width 325 height 43
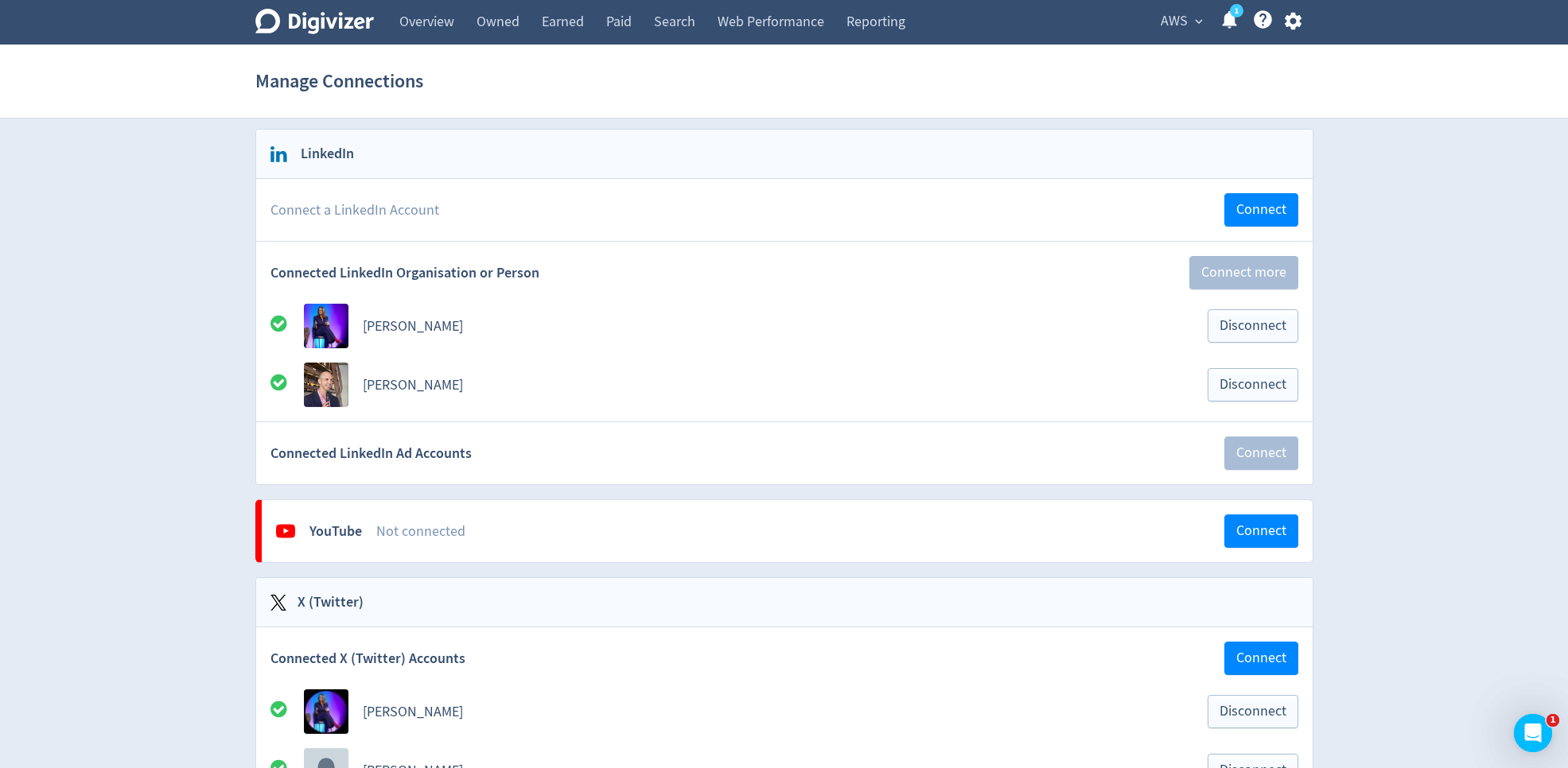
scroll to position [186, 0]
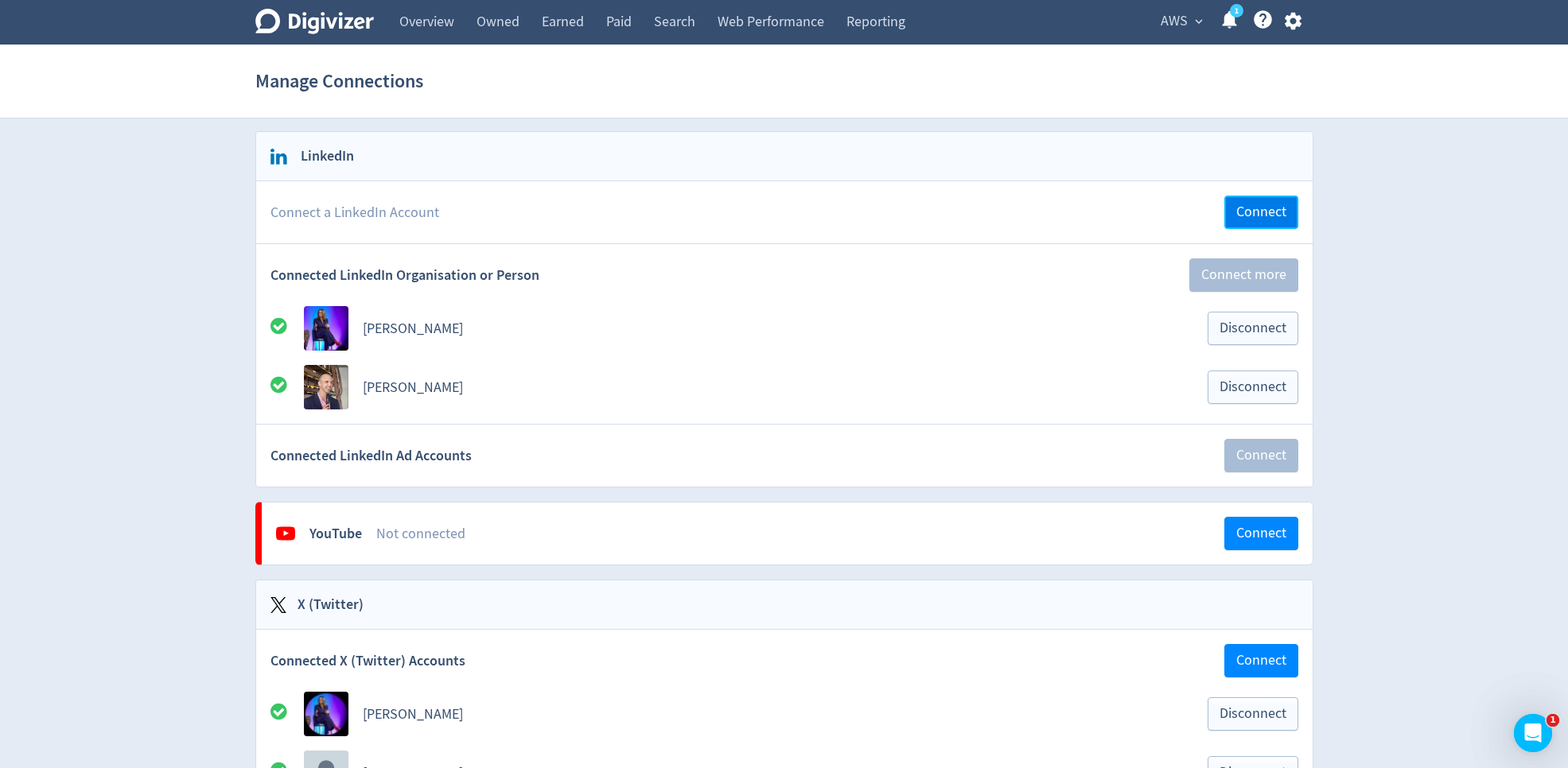
click at [1264, 212] on span "Connect" at bounding box center [1261, 212] width 50 height 14
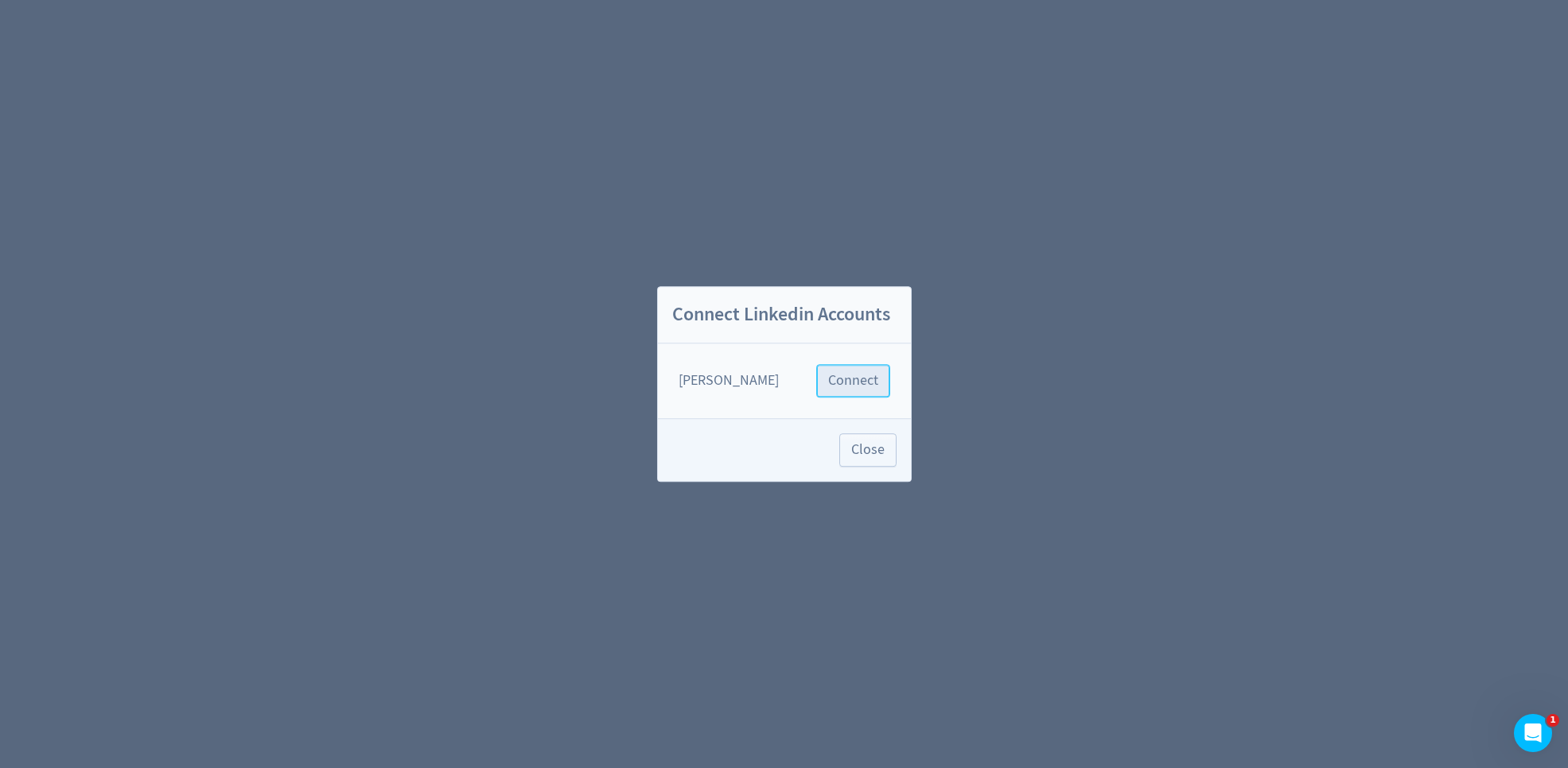
click at [869, 380] on span "Connect" at bounding box center [853, 380] width 50 height 14
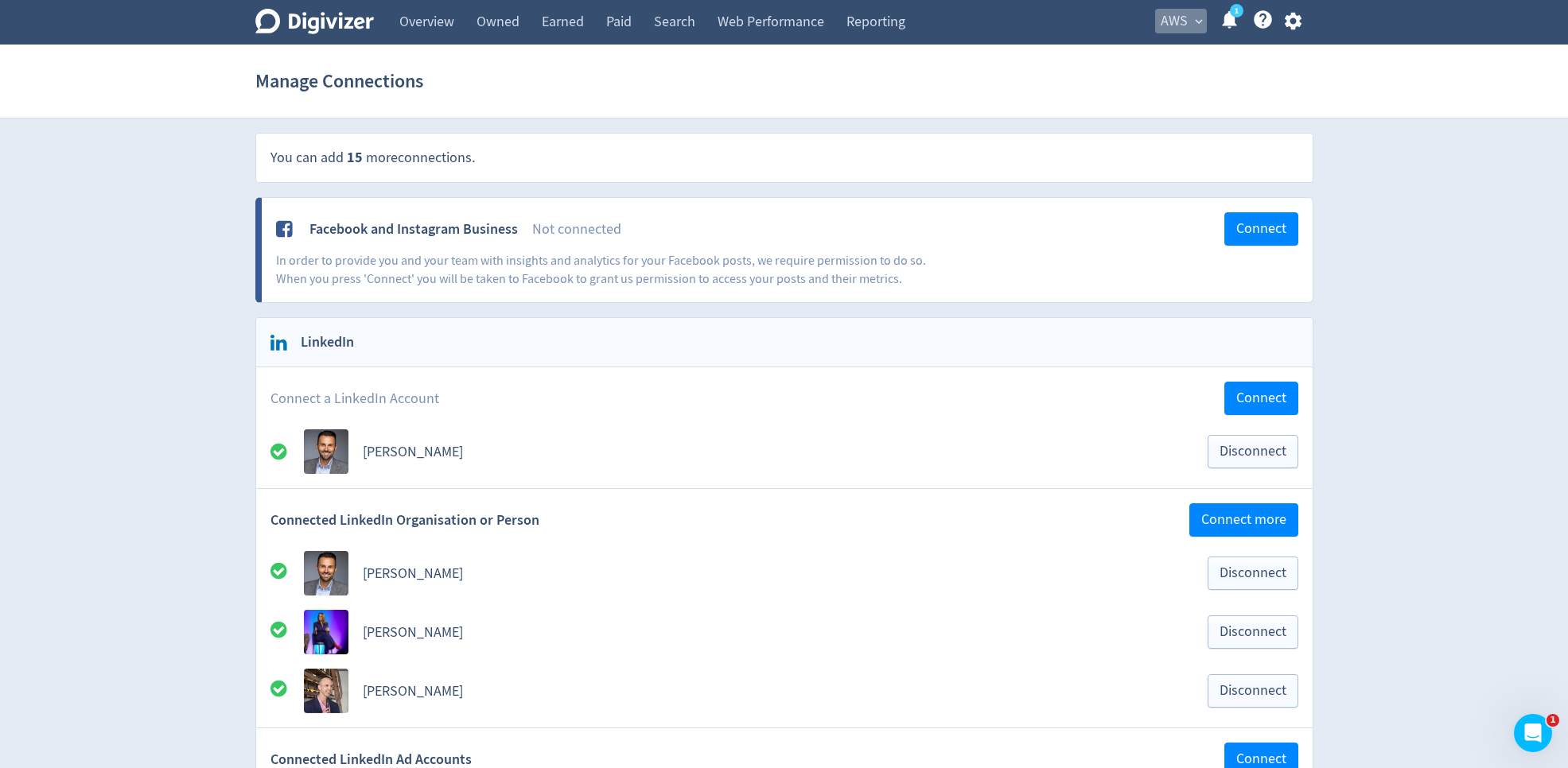
click at [1180, 19] on span "AWS" at bounding box center [1174, 21] width 27 height 26
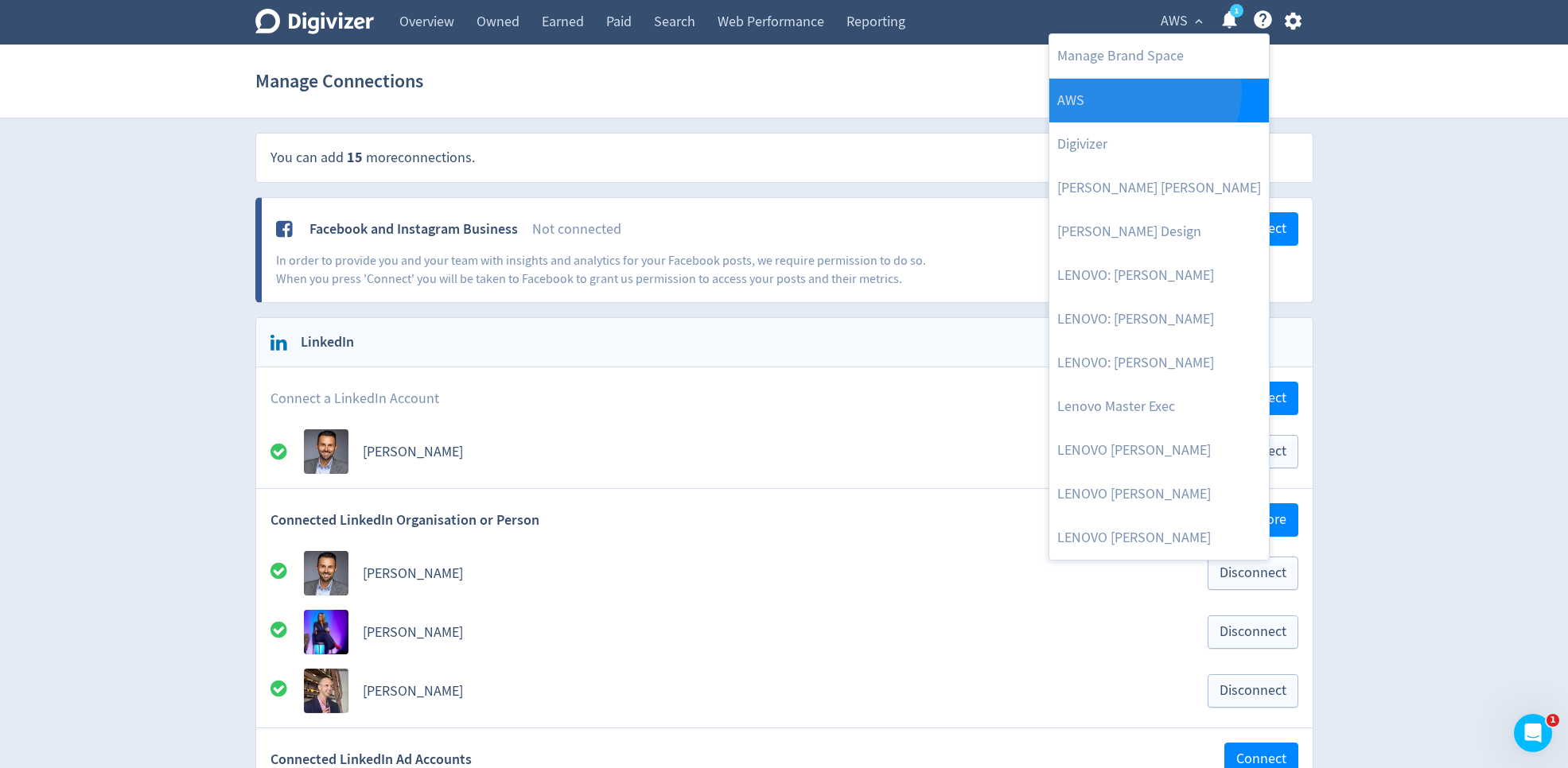
click at [1142, 90] on link "AWS" at bounding box center [1159, 100] width 219 height 43
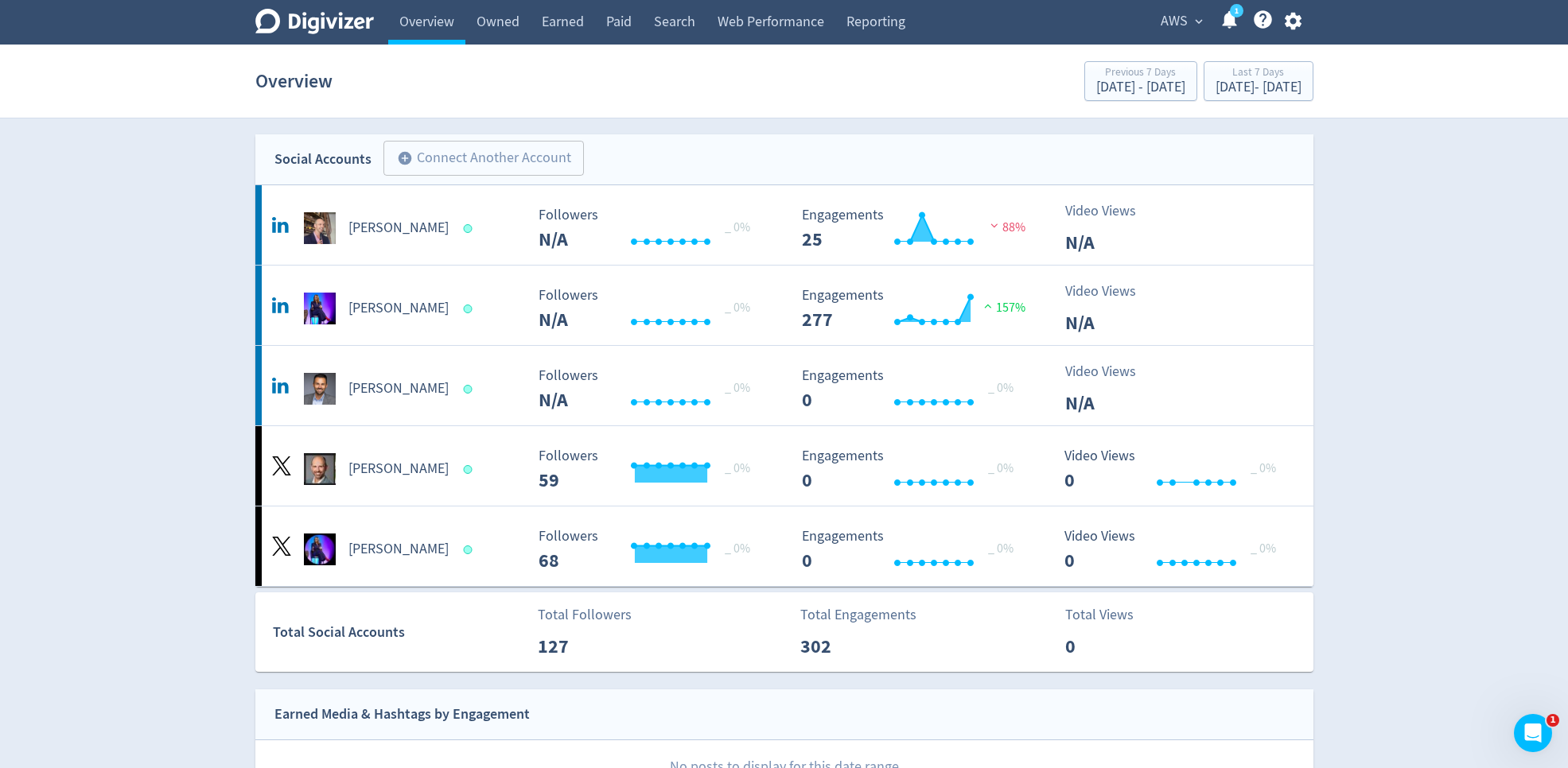
click at [1564, 588] on div "Digivizer Logo [PERSON_NAME] Logo Overview Owned Earned Paid Search Web Perform…" at bounding box center [784, 613] width 1568 height 1227
click at [1195, 19] on span "expand_more" at bounding box center [1199, 21] width 14 height 14
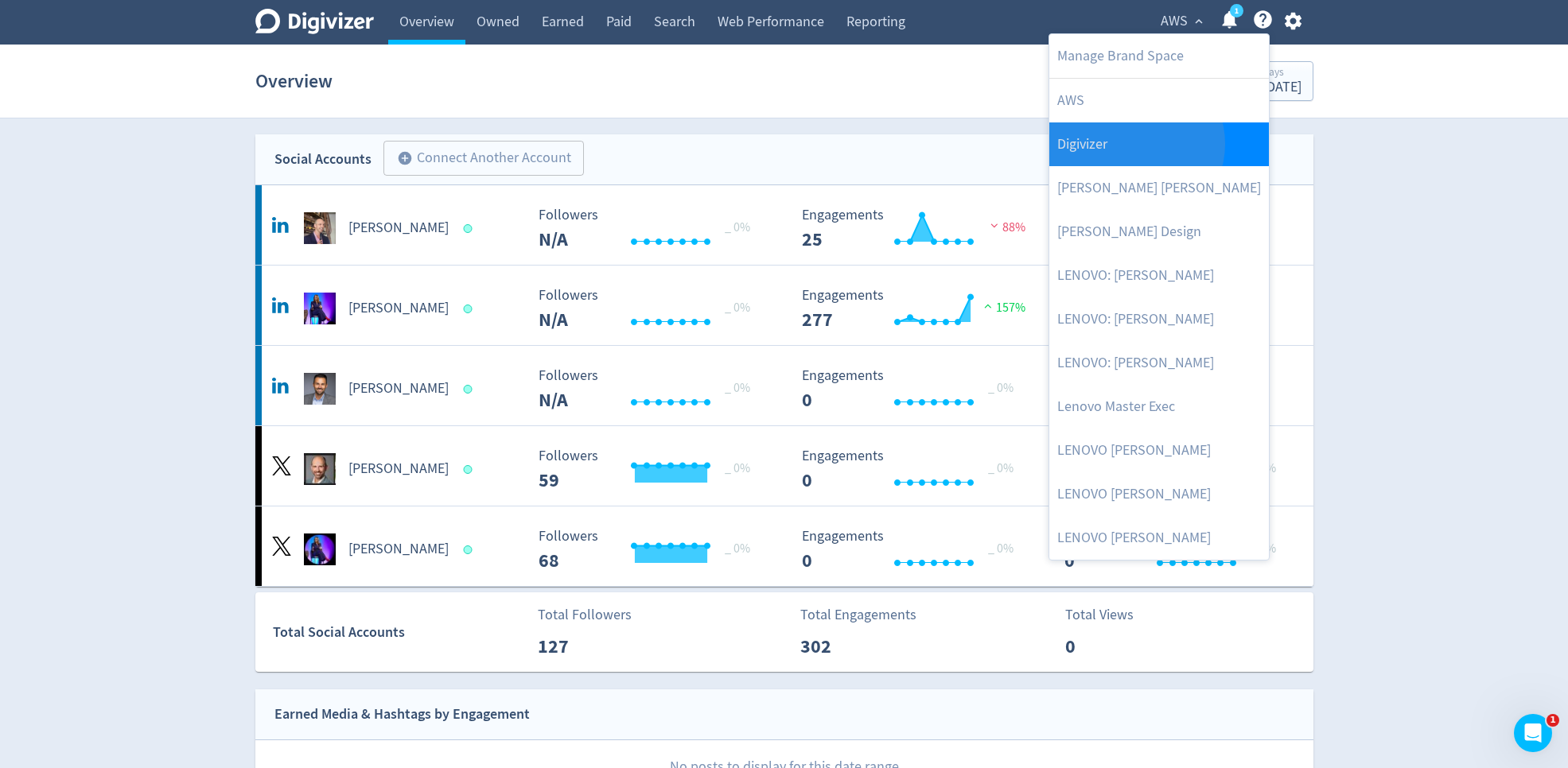
click at [1135, 143] on link "Digivizer" at bounding box center [1159, 143] width 219 height 43
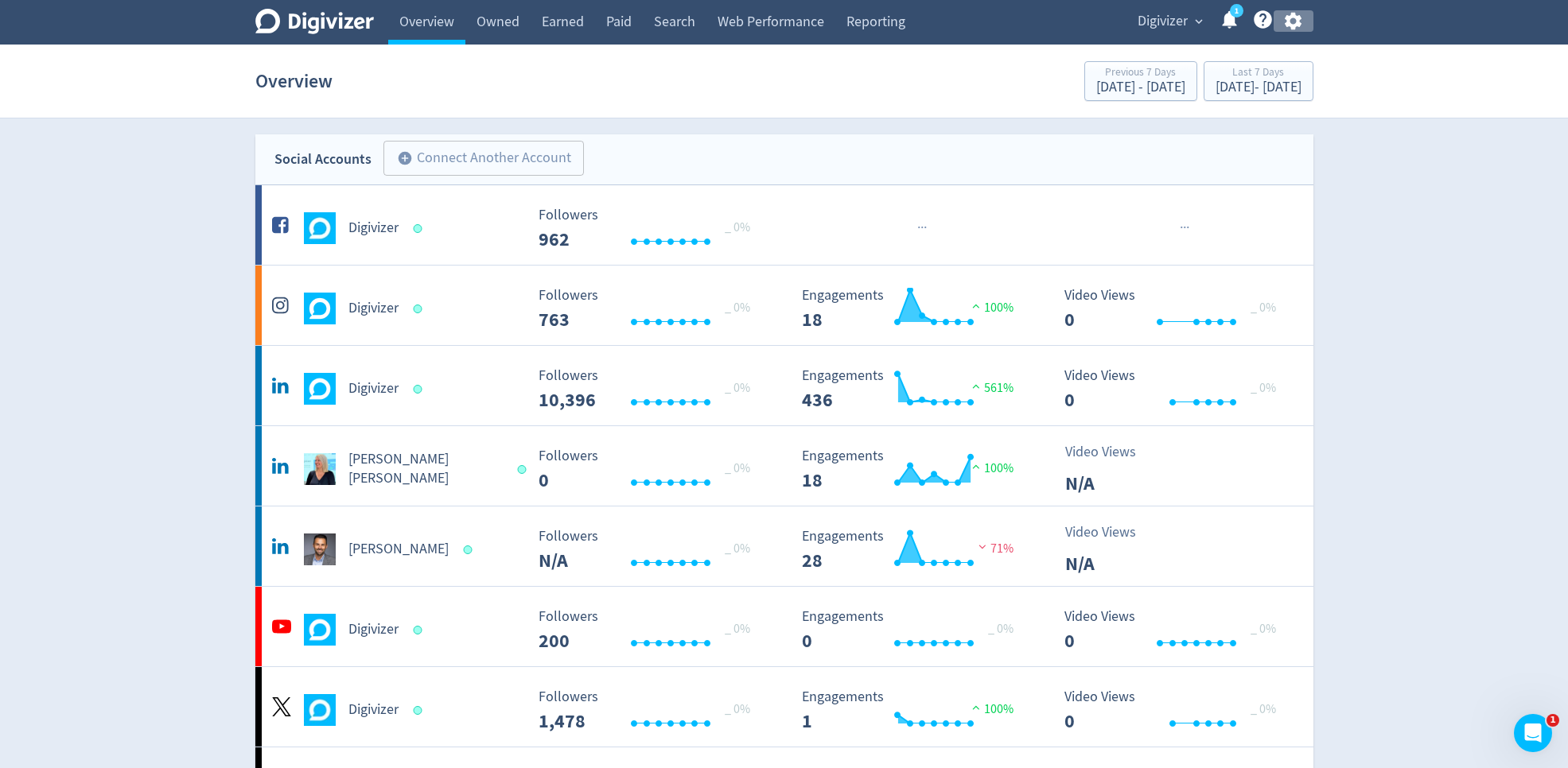
click at [1297, 18] on icon "button" at bounding box center [1293, 21] width 17 height 18
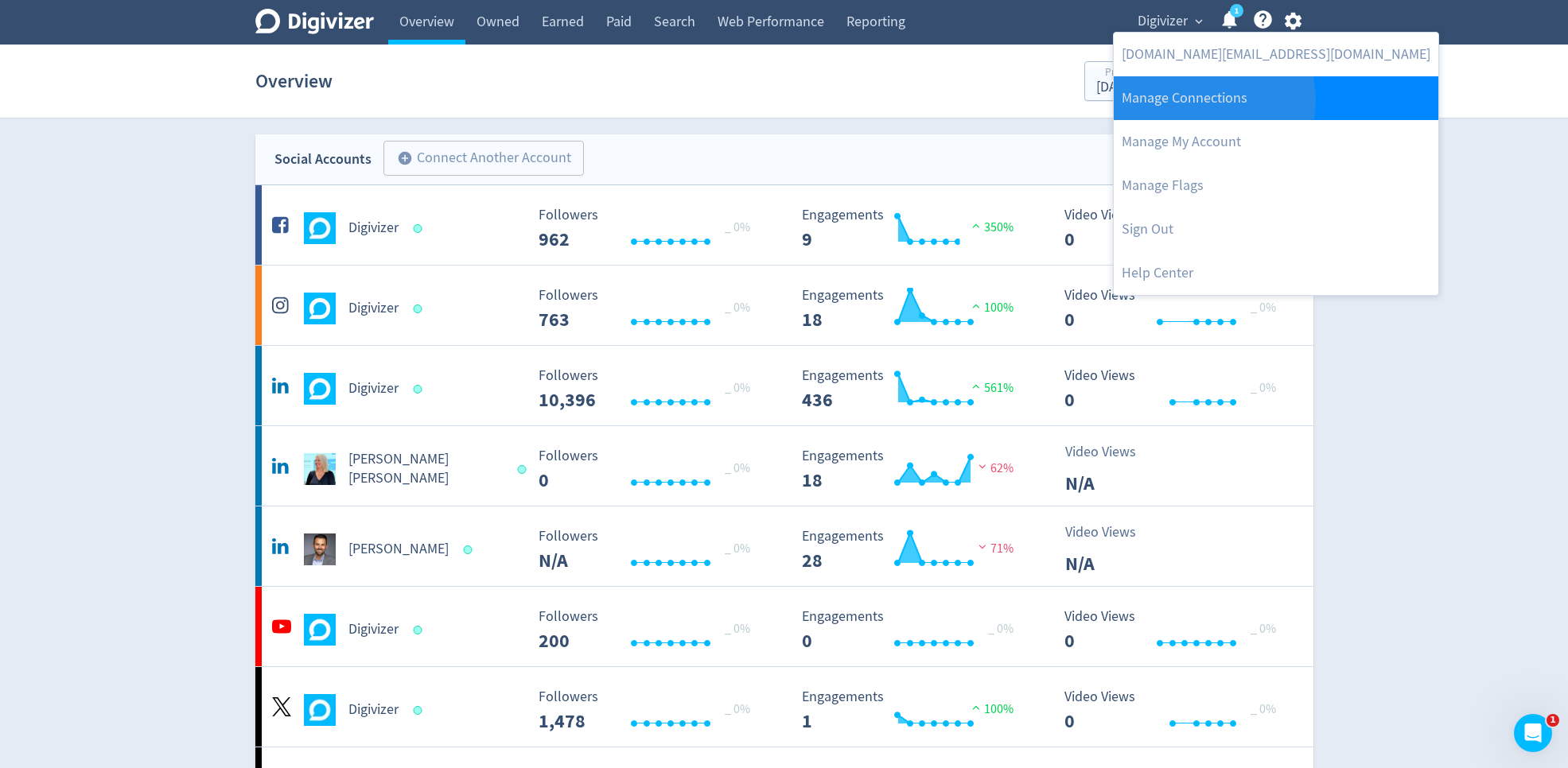
click at [1198, 100] on link "Manage Connections" at bounding box center [1275, 97] width 325 height 43
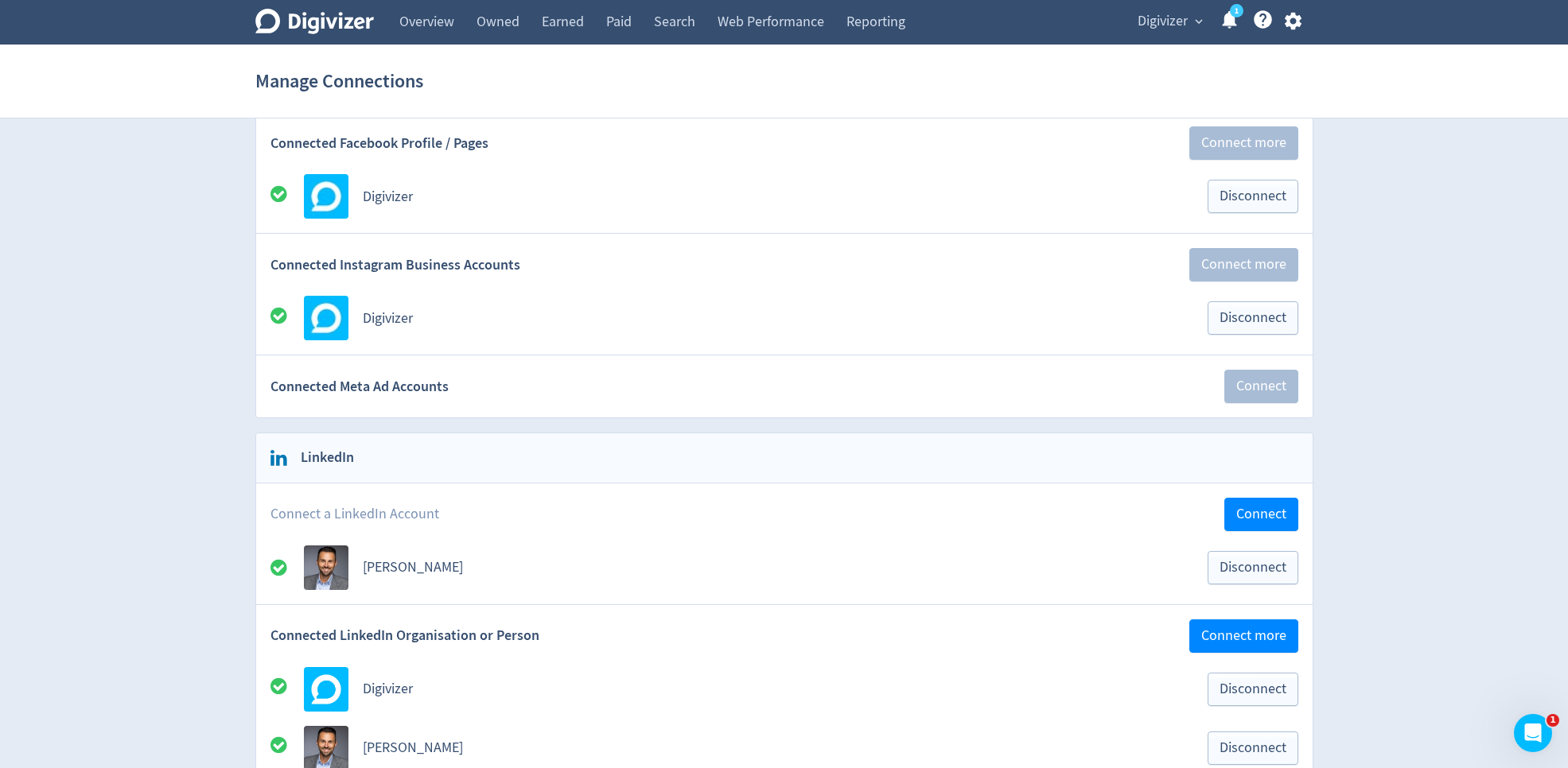
scroll to position [229, 0]
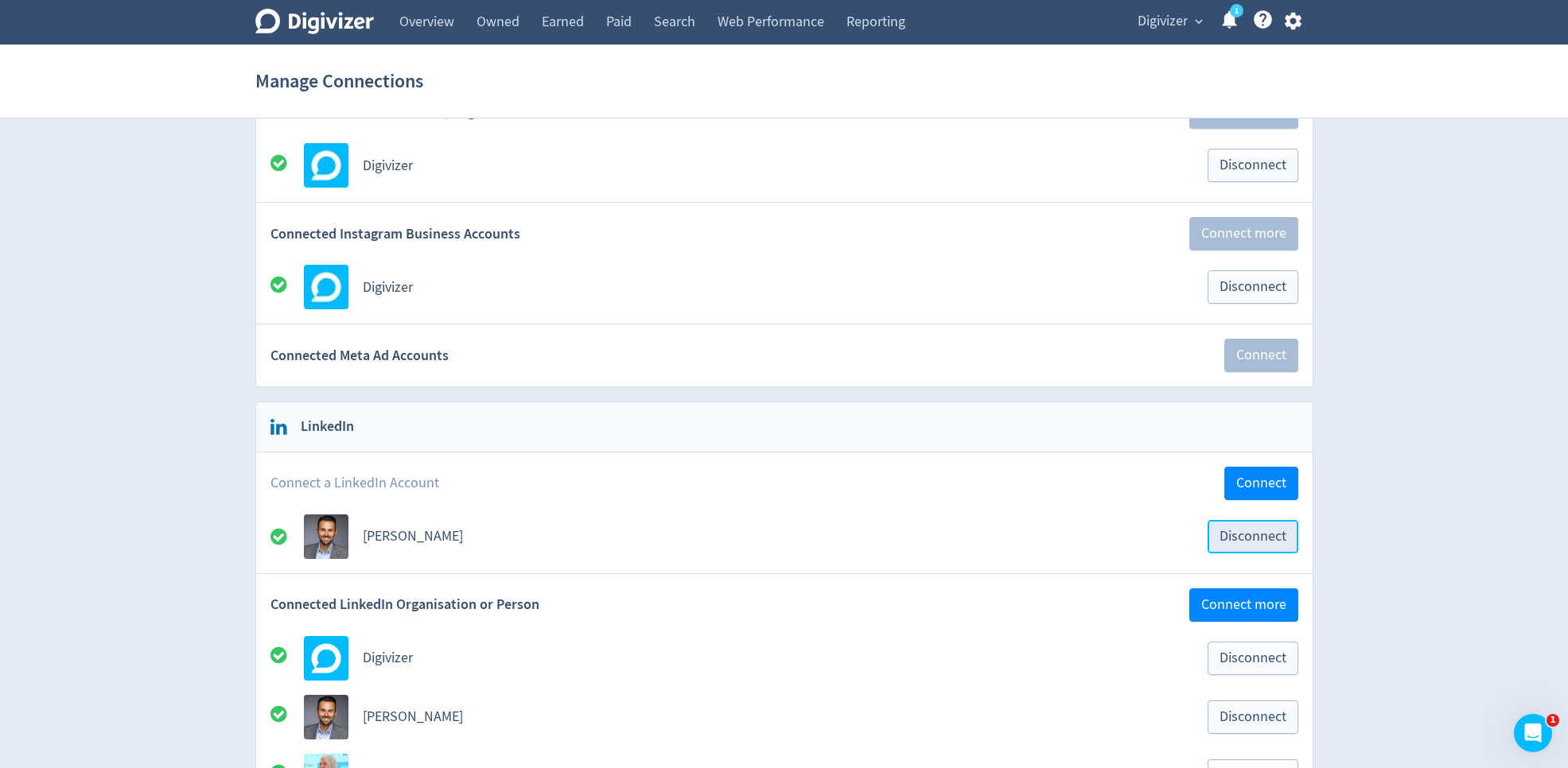
click at [1255, 538] on span "Disconnect" at bounding box center [1253, 537] width 67 height 14
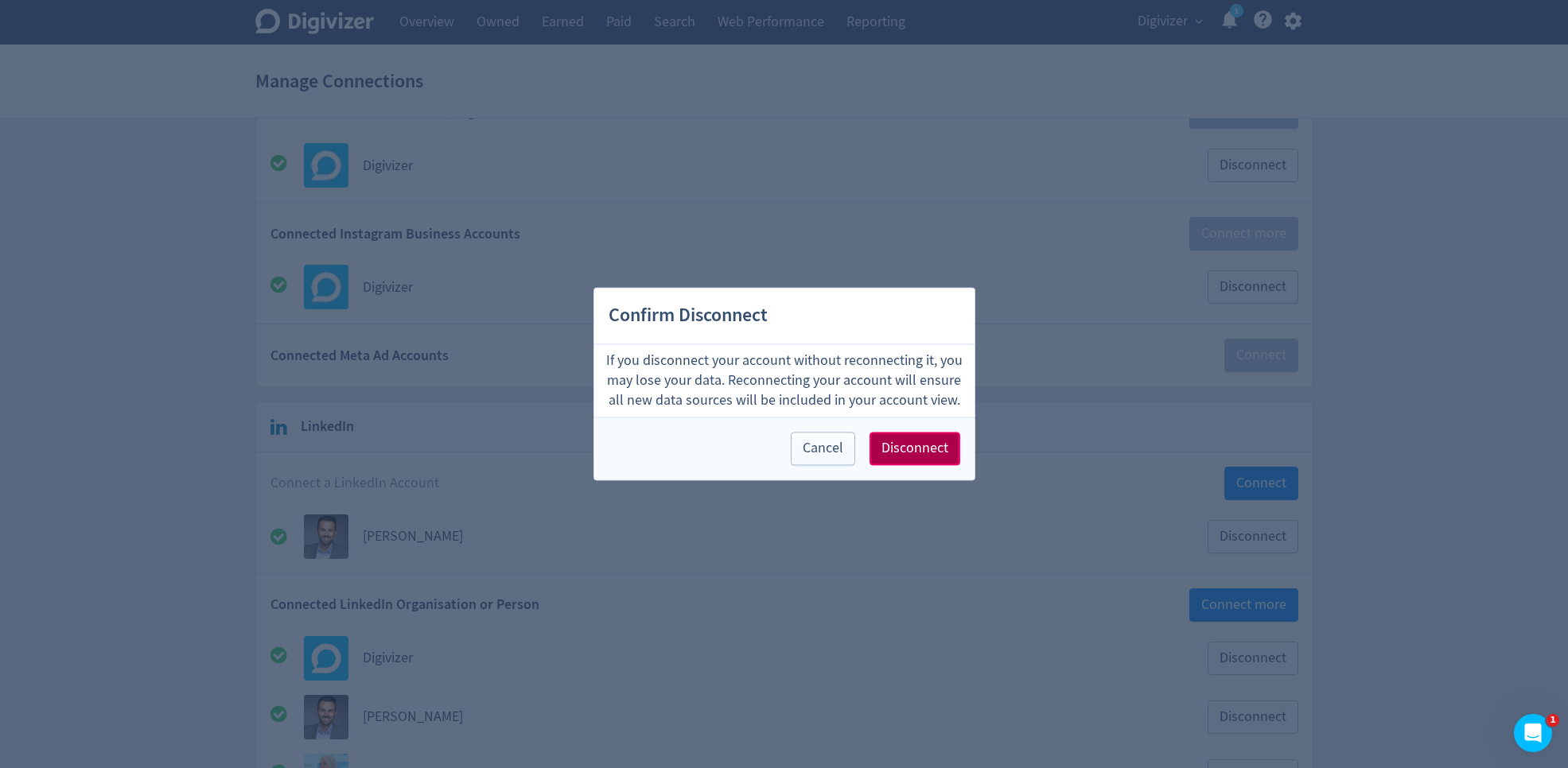
click at [928, 443] on span "Disconnect" at bounding box center [915, 449] width 67 height 14
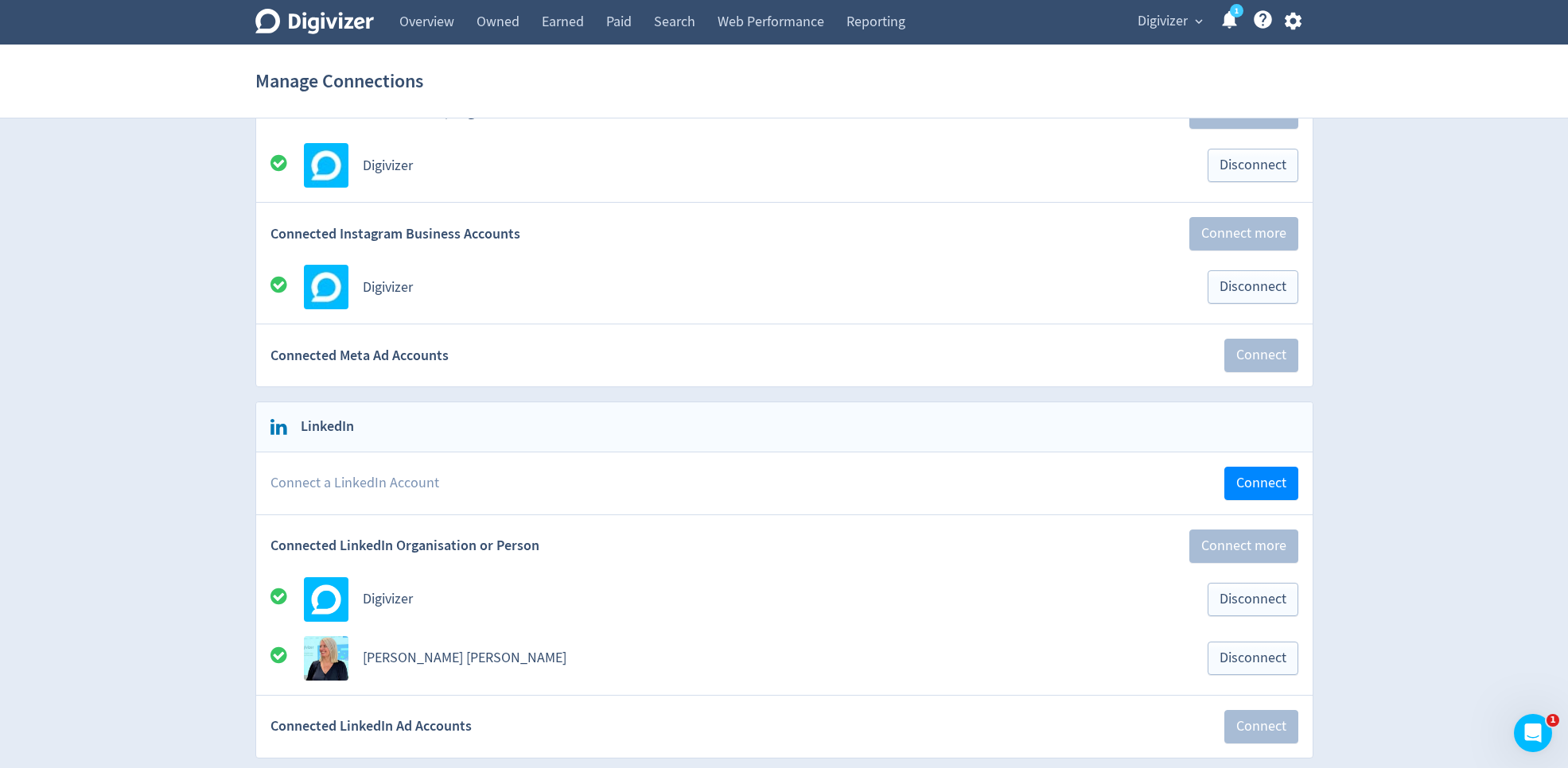
click at [1169, 18] on span "Digivizer" at bounding box center [1162, 21] width 50 height 26
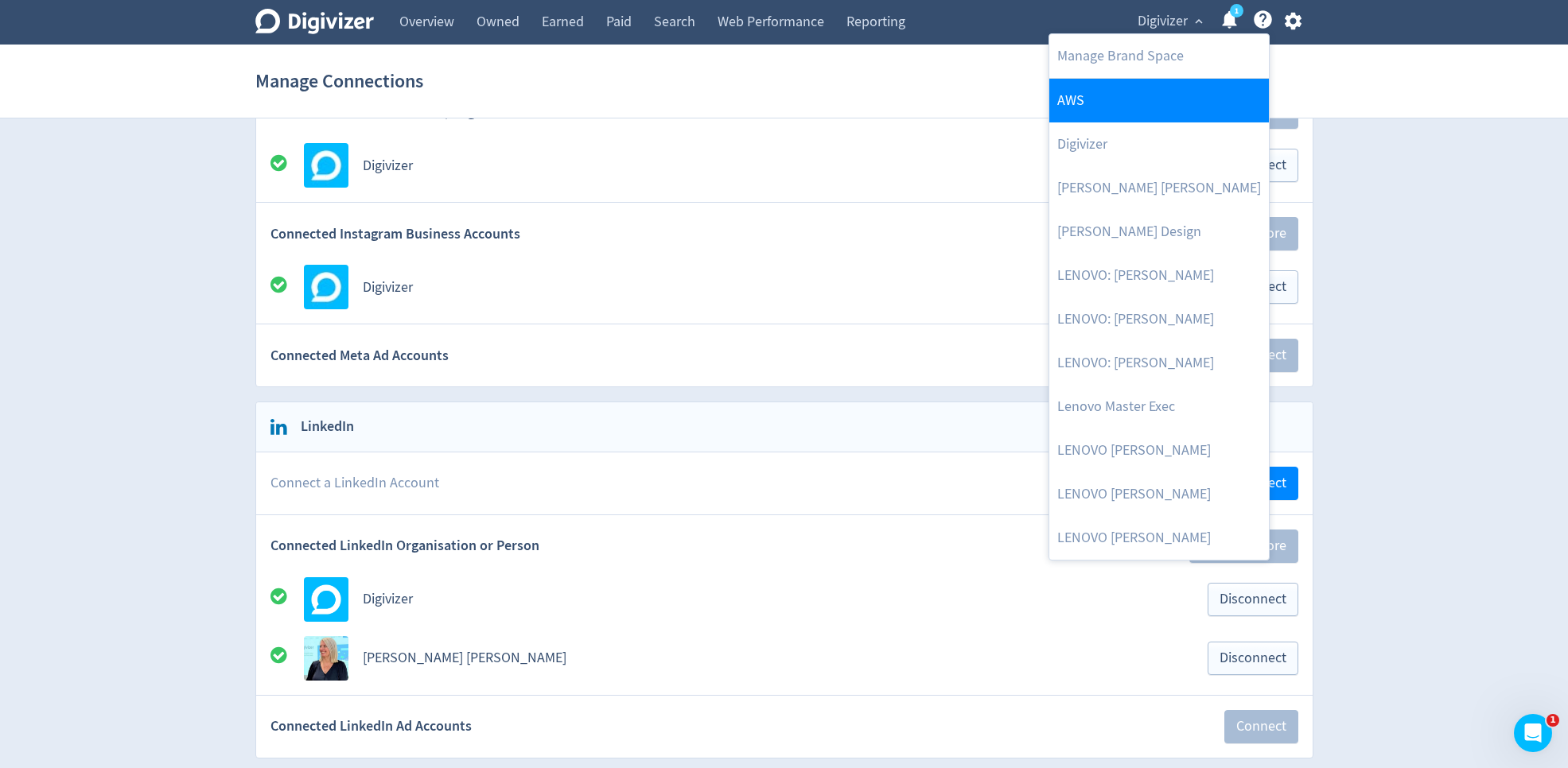
click at [1130, 99] on link "AWS" at bounding box center [1159, 100] width 219 height 43
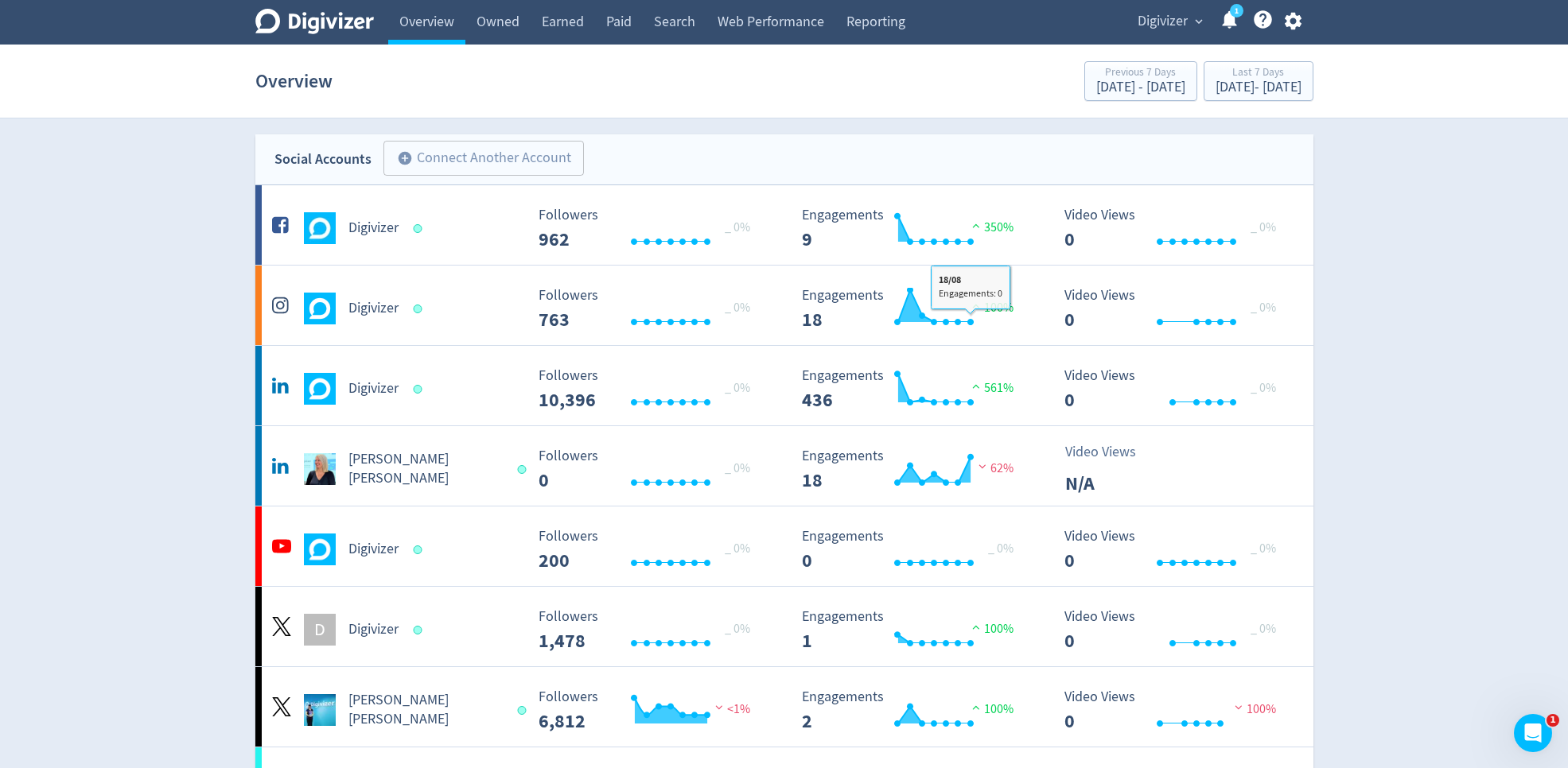
click at [1180, 19] on span "Digivizer" at bounding box center [1162, 21] width 50 height 26
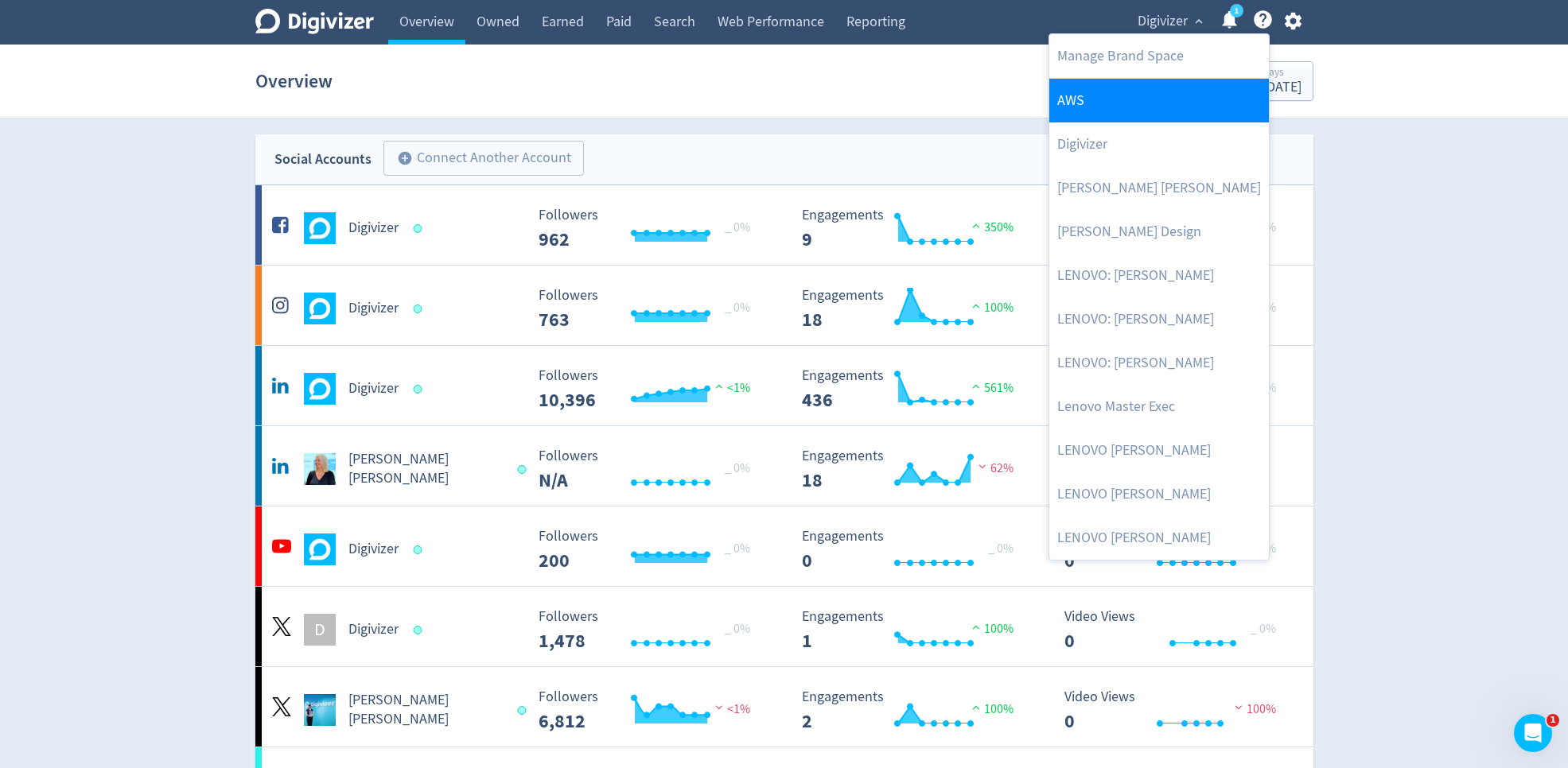
click at [1124, 97] on link "AWS" at bounding box center [1159, 100] width 219 height 43
